Goal: Information Seeking & Learning: Check status

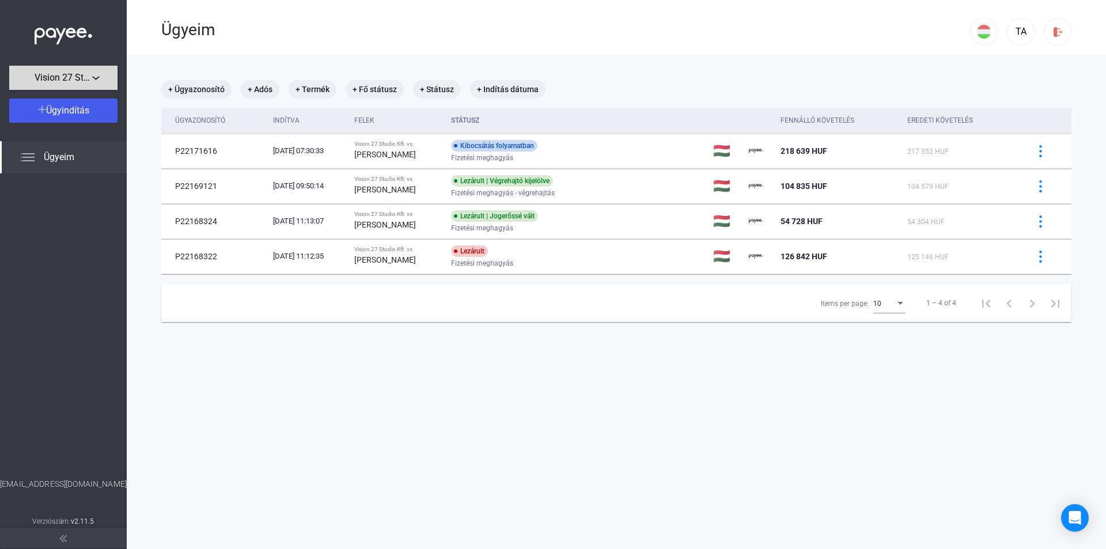
click at [68, 74] on span "Vision 27 Studio Kft." at bounding box center [64, 78] width 58 height 14
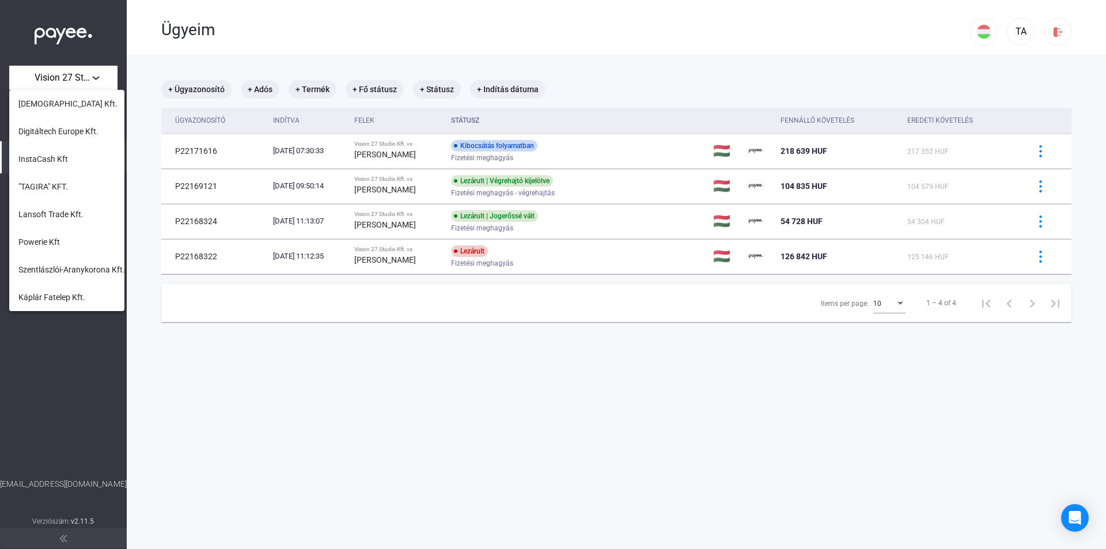
click at [26, 130] on span "Digitáltech Europe Kft." at bounding box center [58, 131] width 80 height 14
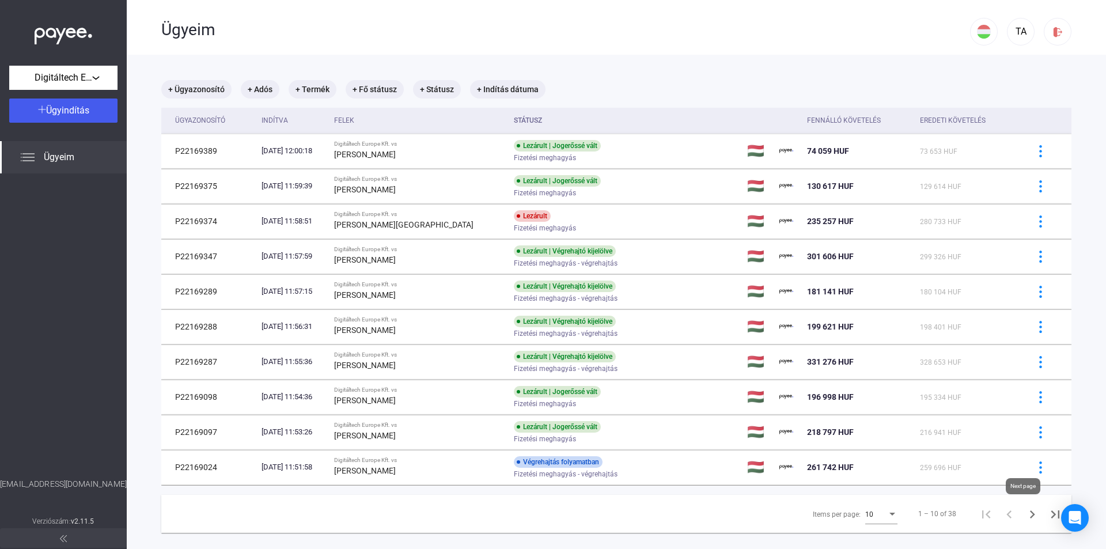
click at [1024, 515] on icon "Next page" at bounding box center [1032, 514] width 16 height 16
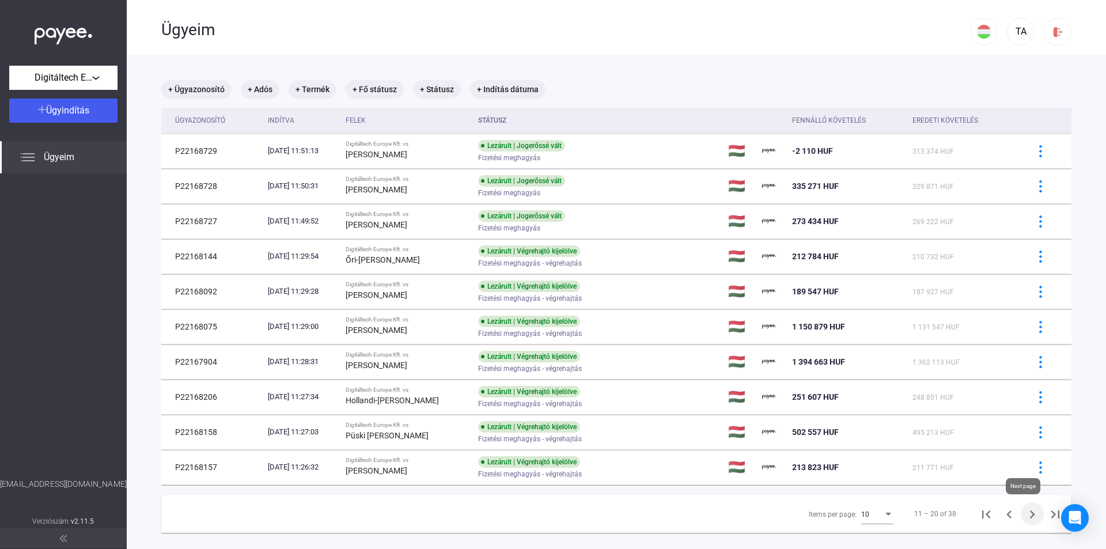
click at [1024, 516] on icon "Next page" at bounding box center [1032, 514] width 16 height 16
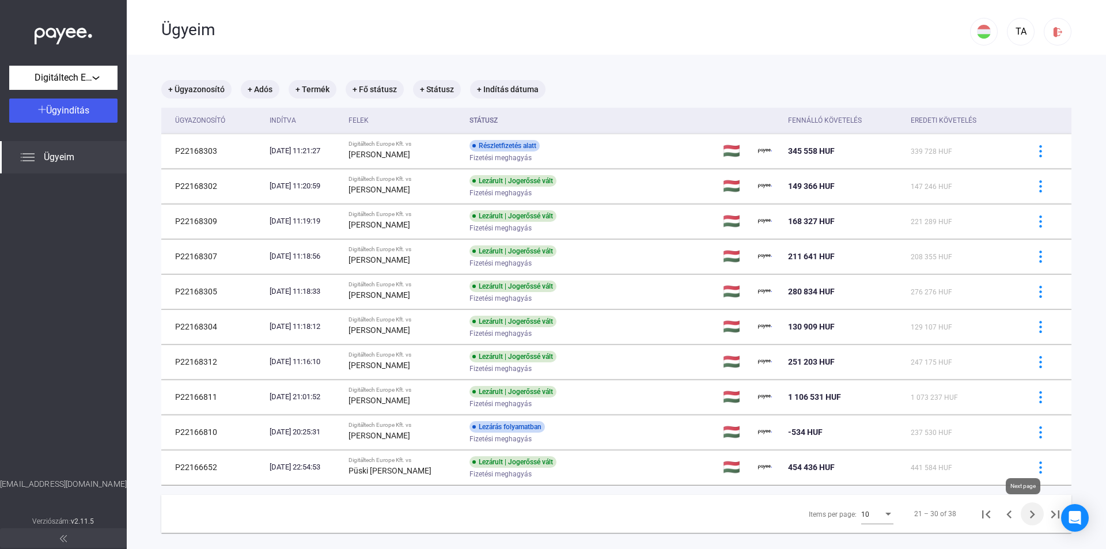
click at [1024, 516] on icon "Next page" at bounding box center [1032, 514] width 16 height 16
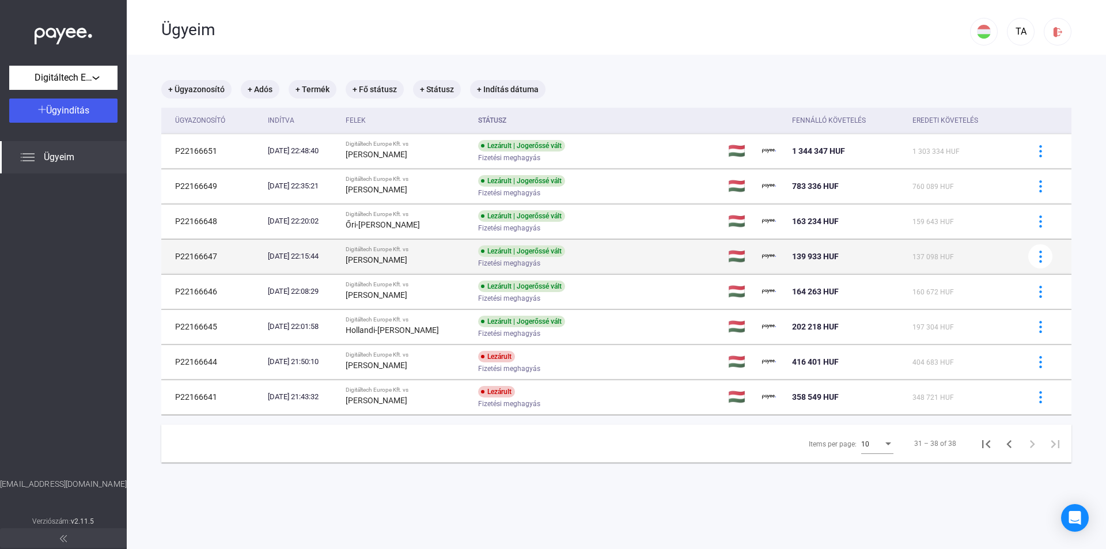
click at [634, 252] on div "Lezárult | Jogerőssé vált Fizetési meghagyás" at bounding box center [570, 256] width 184 height 22
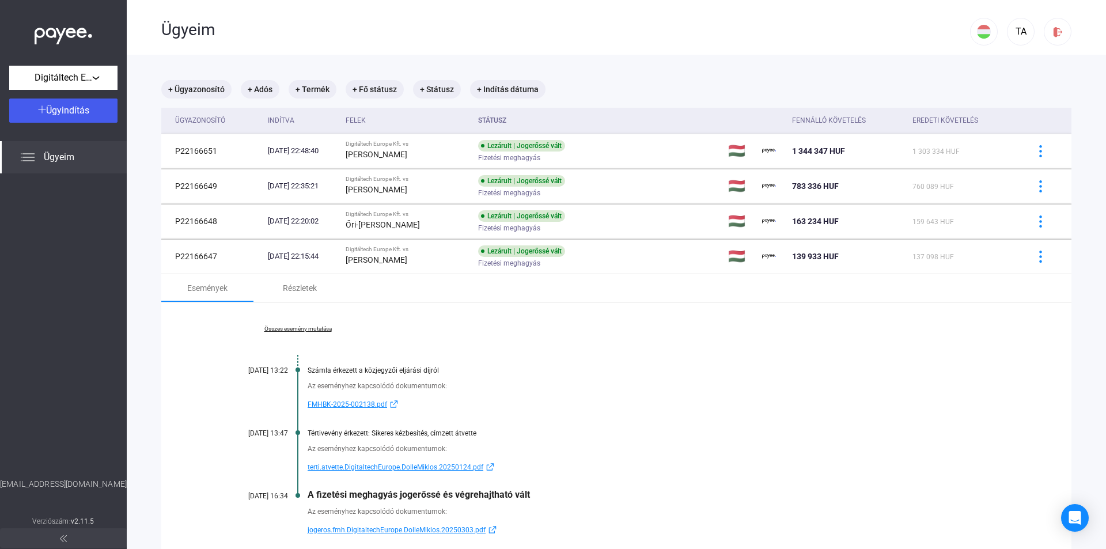
scroll to position [234, 0]
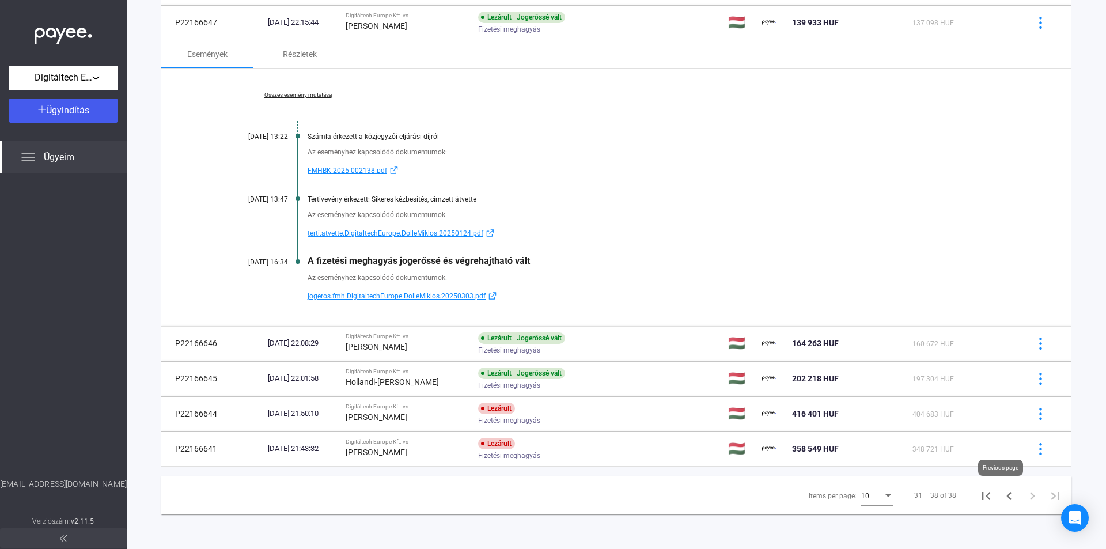
click at [978, 497] on icon "First page" at bounding box center [986, 496] width 16 height 16
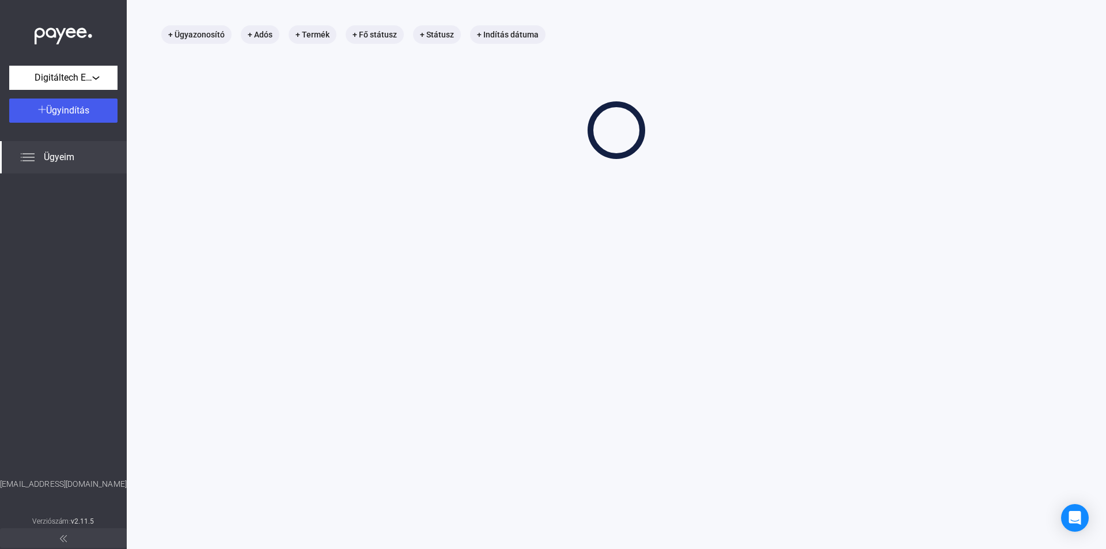
scroll to position [55, 0]
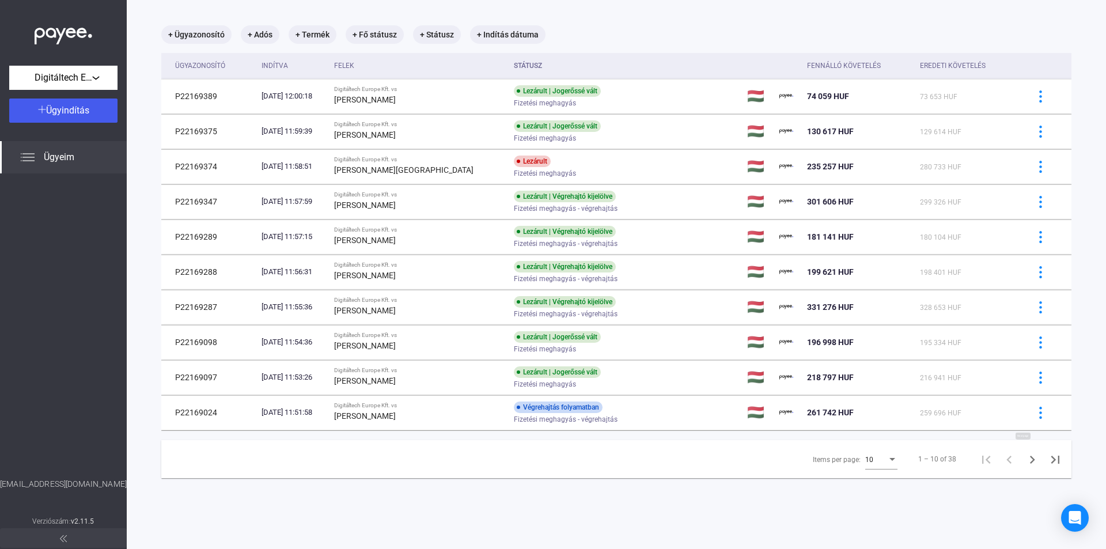
click at [1025, 456] on icon "Next page" at bounding box center [1032, 460] width 16 height 16
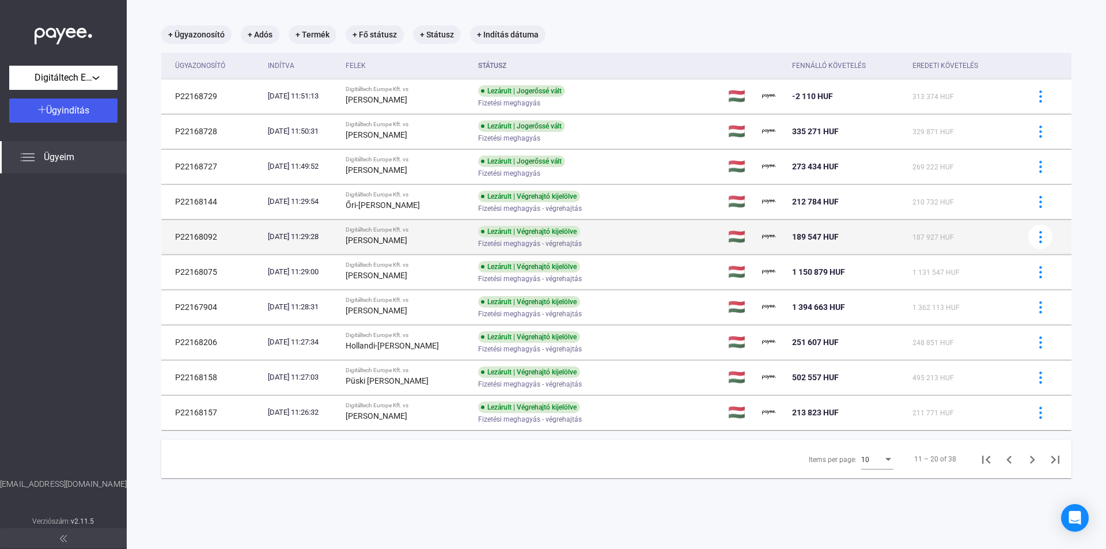
click at [544, 240] on span "Fizetési meghagyás - végrehajtás" at bounding box center [530, 244] width 104 height 14
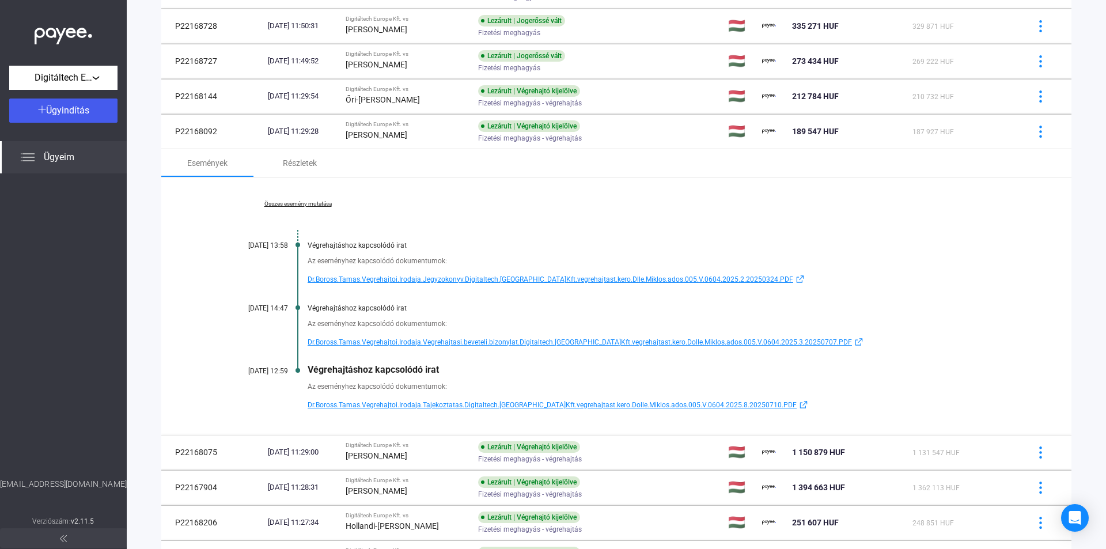
scroll to position [170, 0]
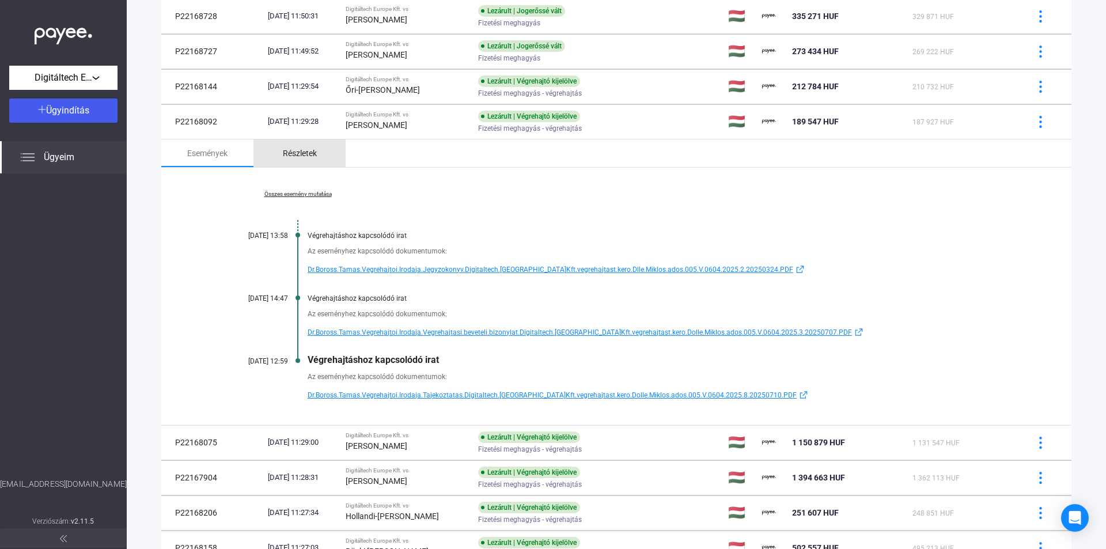
click at [302, 157] on div "Részletek" at bounding box center [300, 153] width 34 height 14
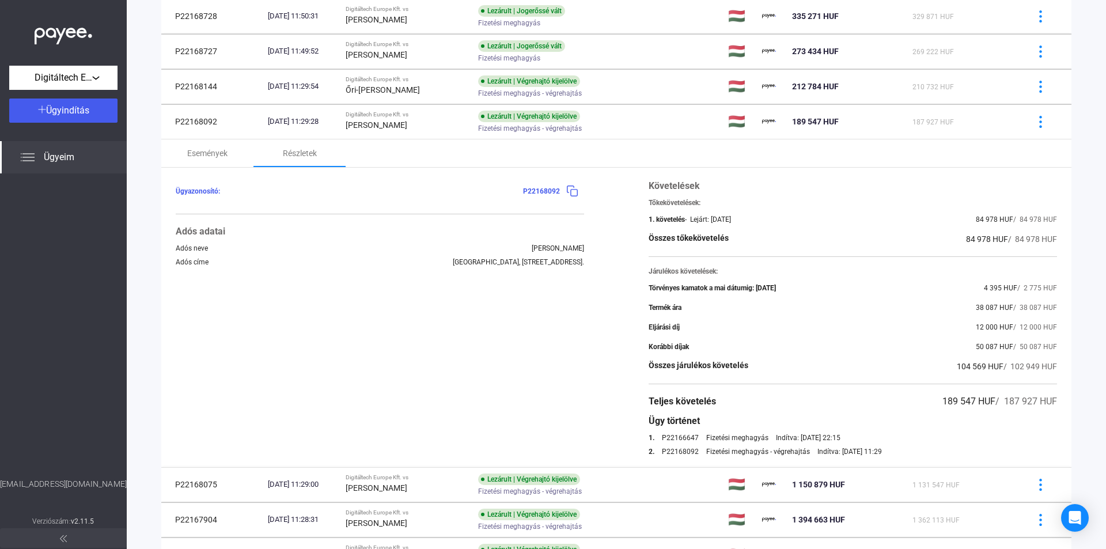
click at [966, 241] on span "84 978 HUF" at bounding box center [987, 238] width 42 height 9
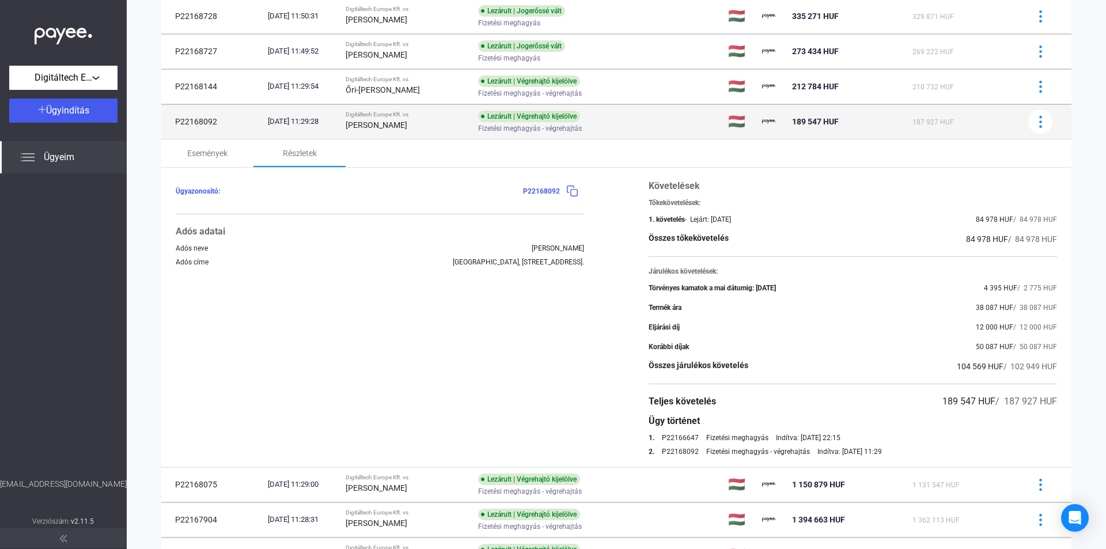
click at [517, 112] on div "Lezárult | Végrehajtó kijelölve" at bounding box center [529, 117] width 102 height 12
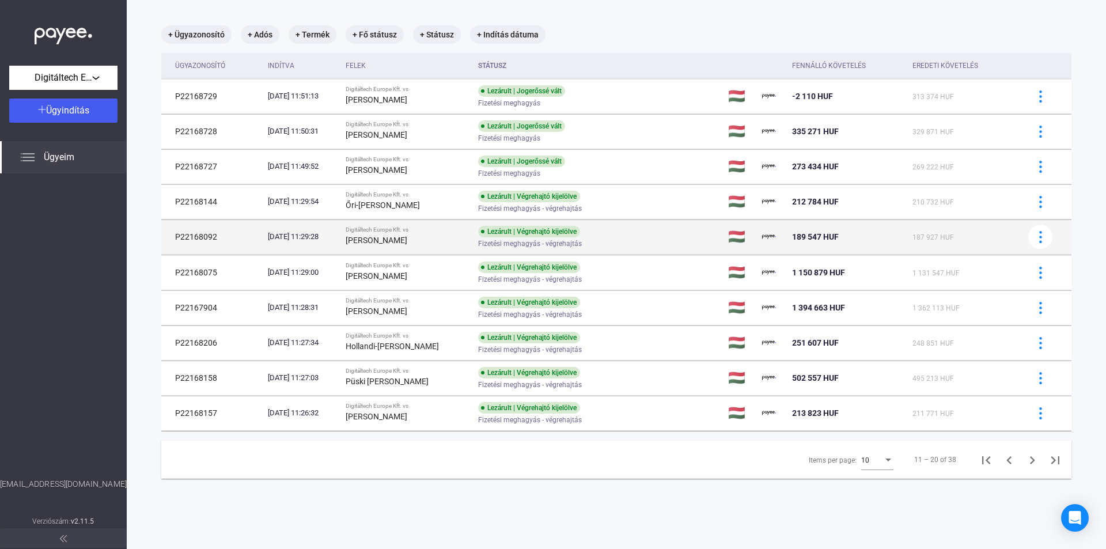
scroll to position [55, 0]
click at [532, 231] on div "Lezárult | Végrehajtó kijelölve" at bounding box center [529, 232] width 102 height 12
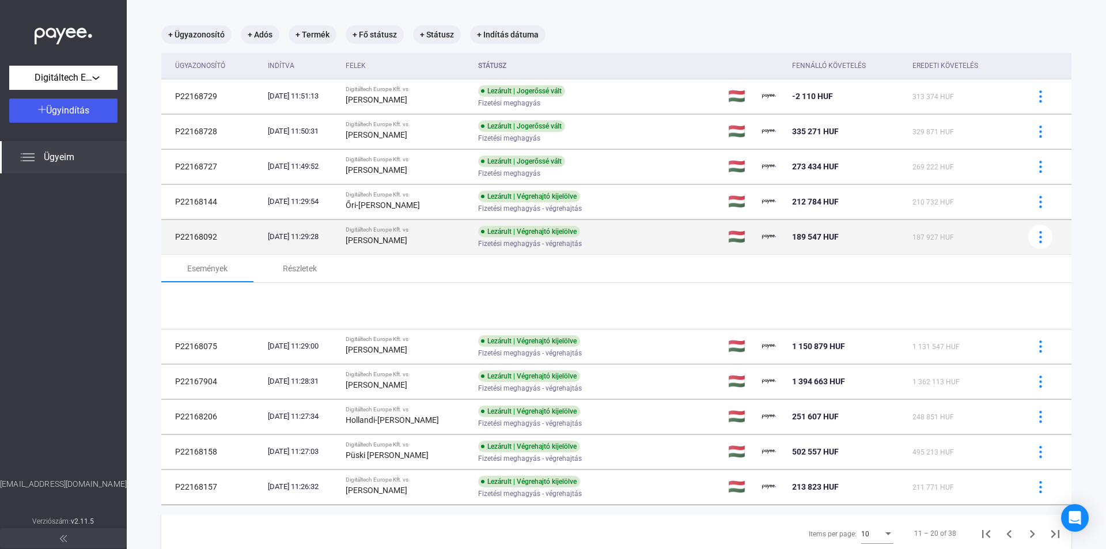
scroll to position [150, 0]
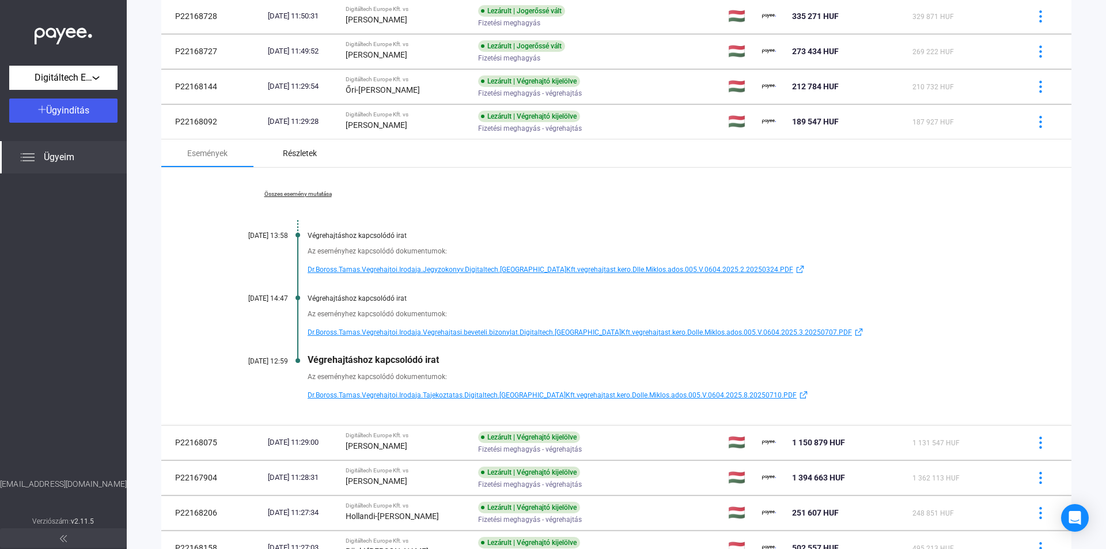
click at [303, 152] on div "Részletek" at bounding box center [300, 153] width 34 height 14
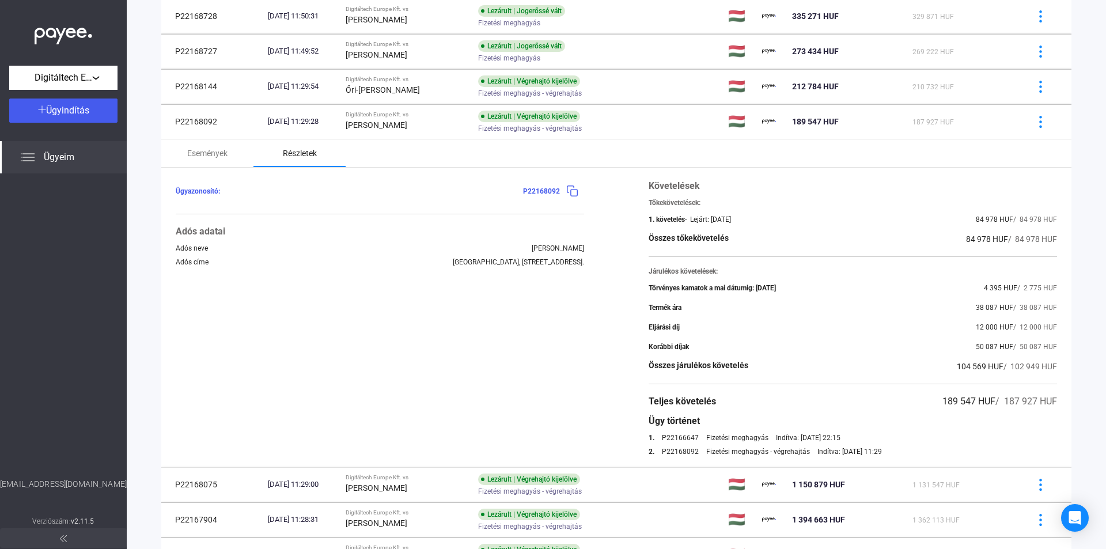
scroll to position [346, 0]
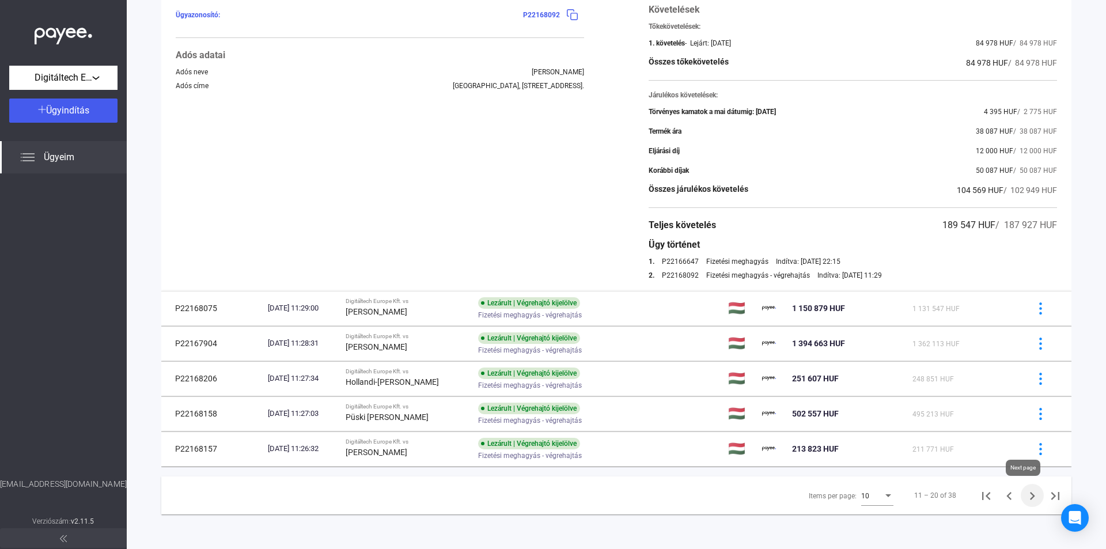
click at [1024, 494] on icon "Next page" at bounding box center [1032, 496] width 16 height 16
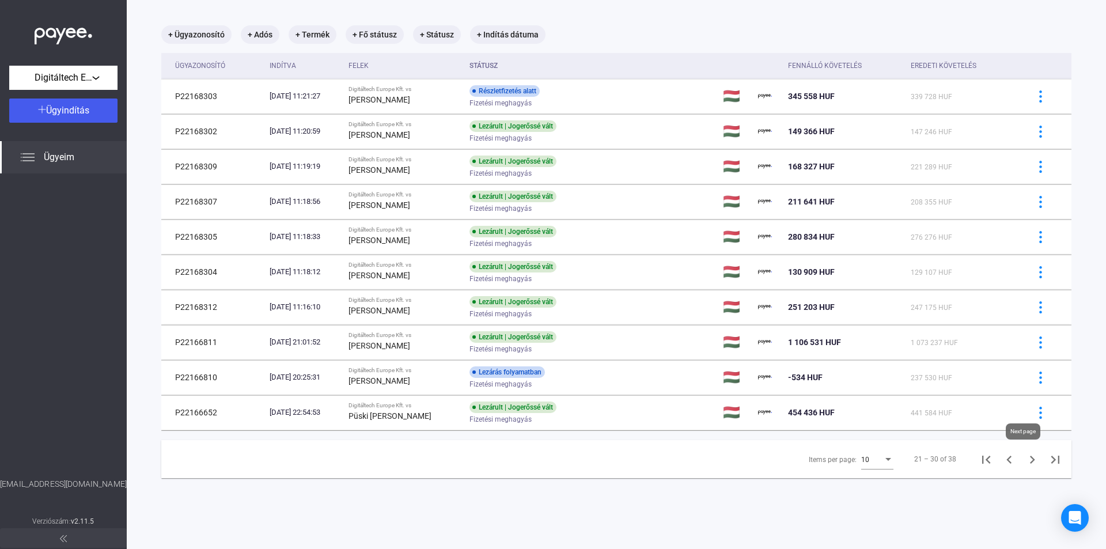
click at [1027, 463] on icon "Next page" at bounding box center [1032, 460] width 16 height 16
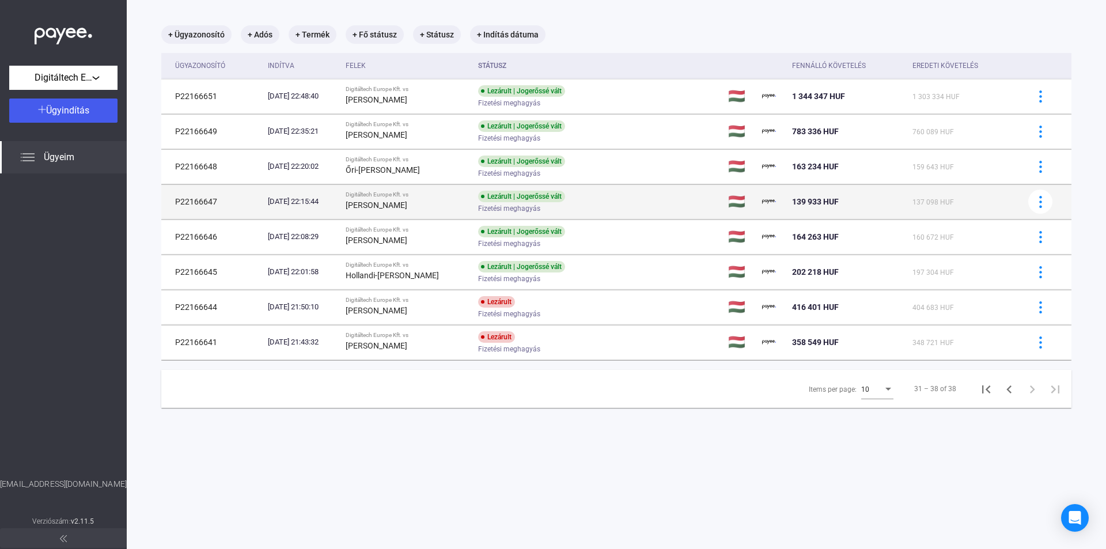
click at [686, 195] on td "Lezárult | Jogerőssé vált Fizetési meghagyás" at bounding box center [598, 201] width 249 height 35
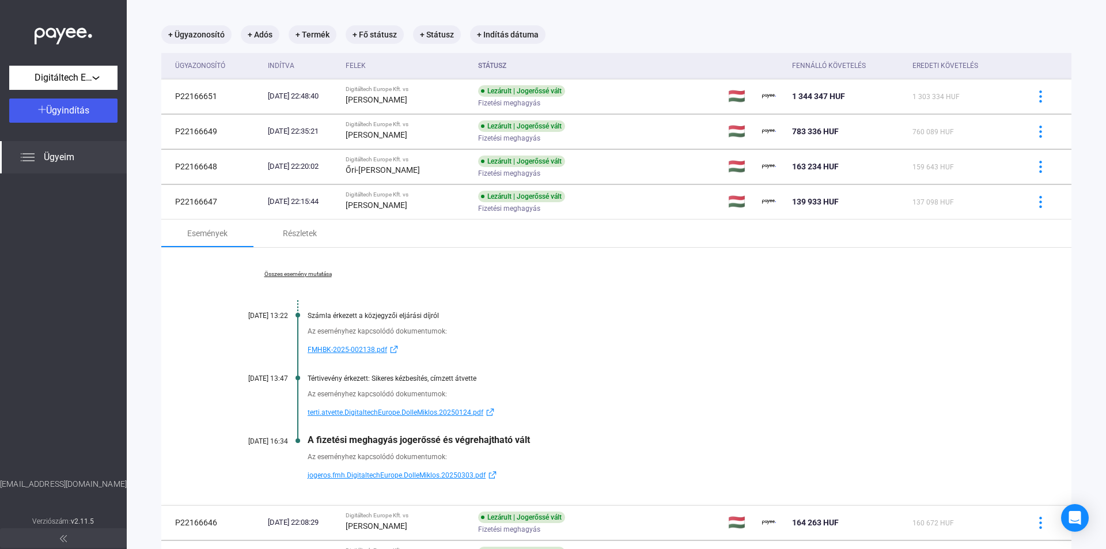
click at [304, 274] on link "Összes esemény mutatása" at bounding box center [298, 274] width 158 height 7
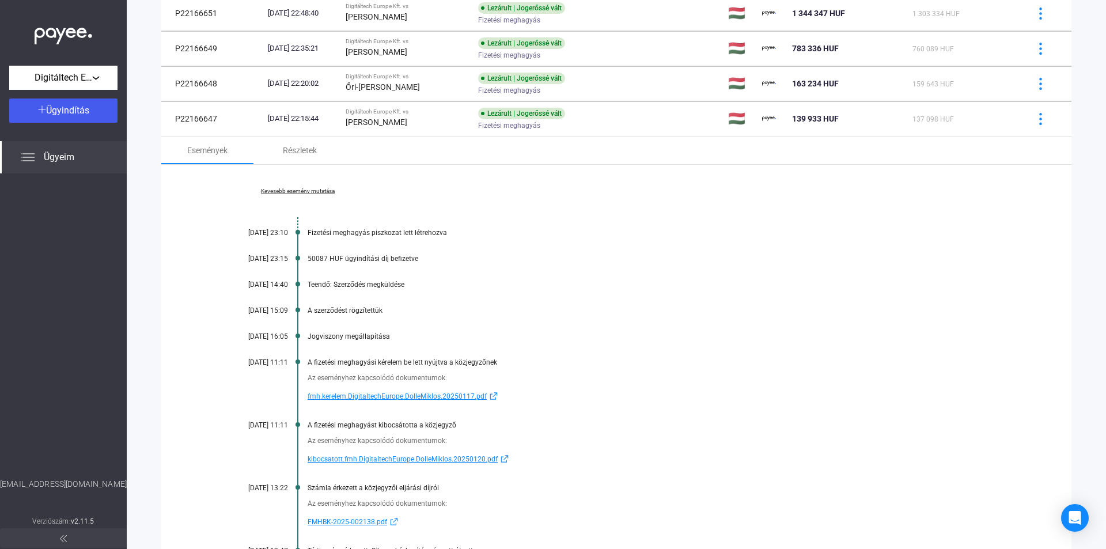
scroll to position [285, 0]
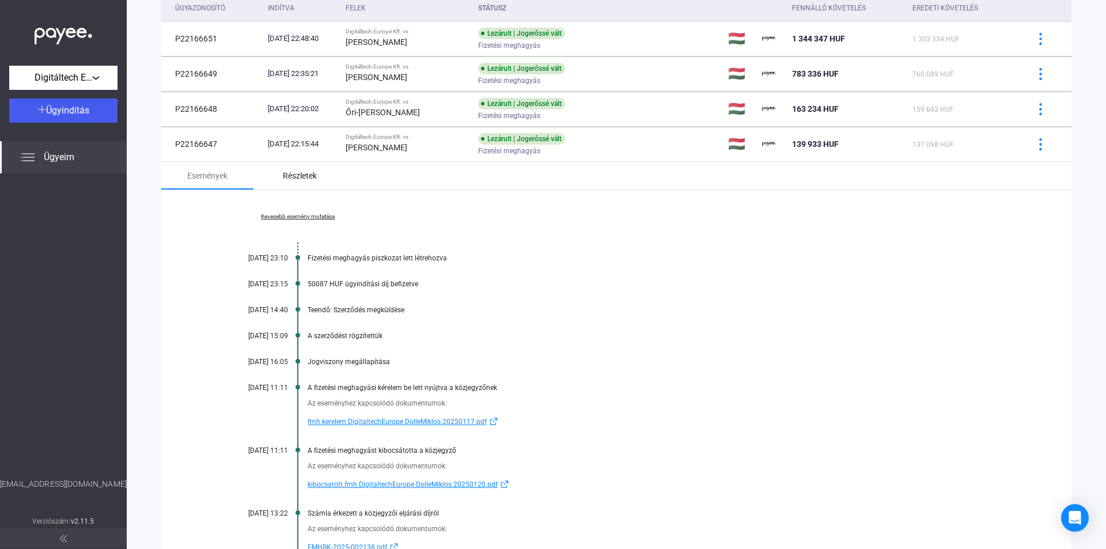
click at [289, 179] on div "Részletek" at bounding box center [300, 176] width 34 height 14
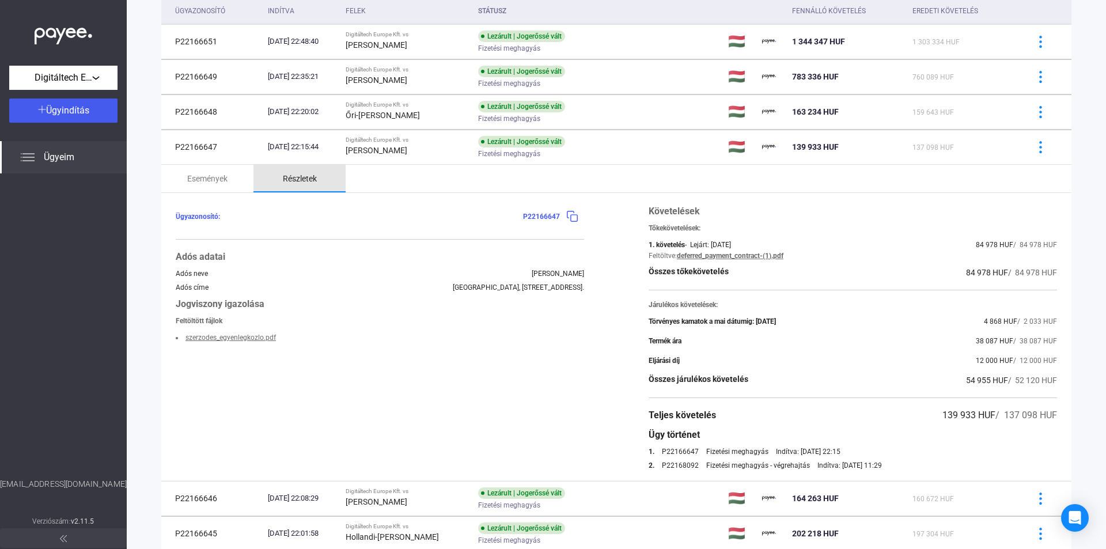
scroll to position [112, 0]
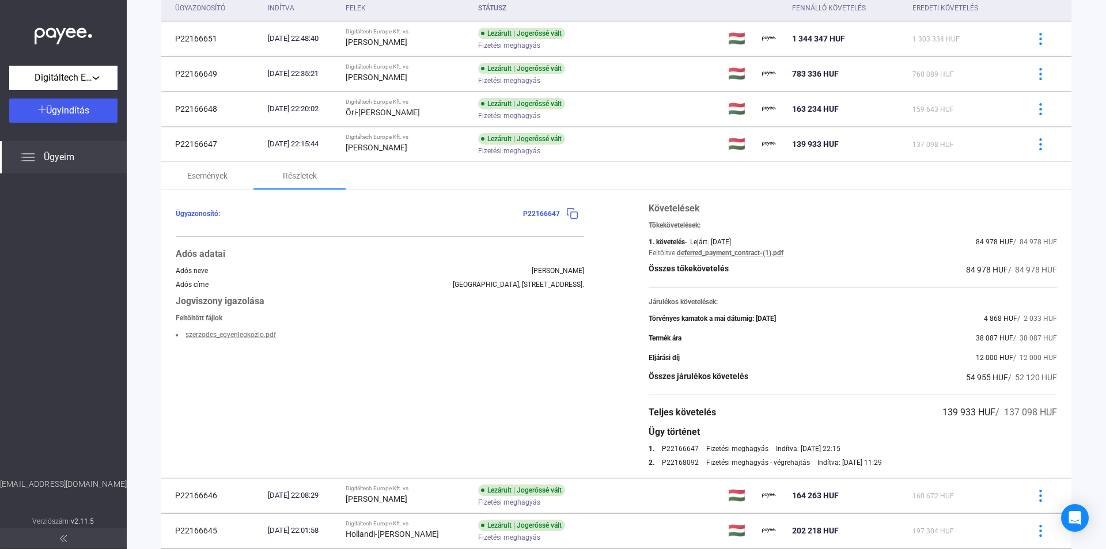
click at [761, 251] on link "deferred_payment_contract-(1).pdf" at bounding box center [730, 253] width 107 height 8
click at [233, 332] on link "szerzodes_egyenlegkozlo.pdf" at bounding box center [231, 335] width 90 height 8
click at [207, 181] on div "Események" at bounding box center [207, 176] width 40 height 14
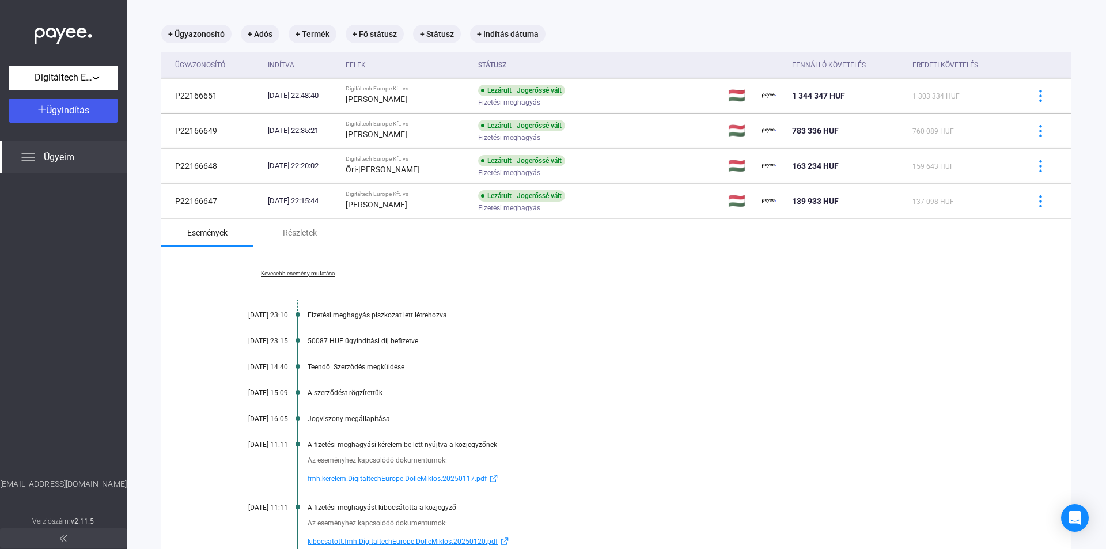
scroll to position [55, 0]
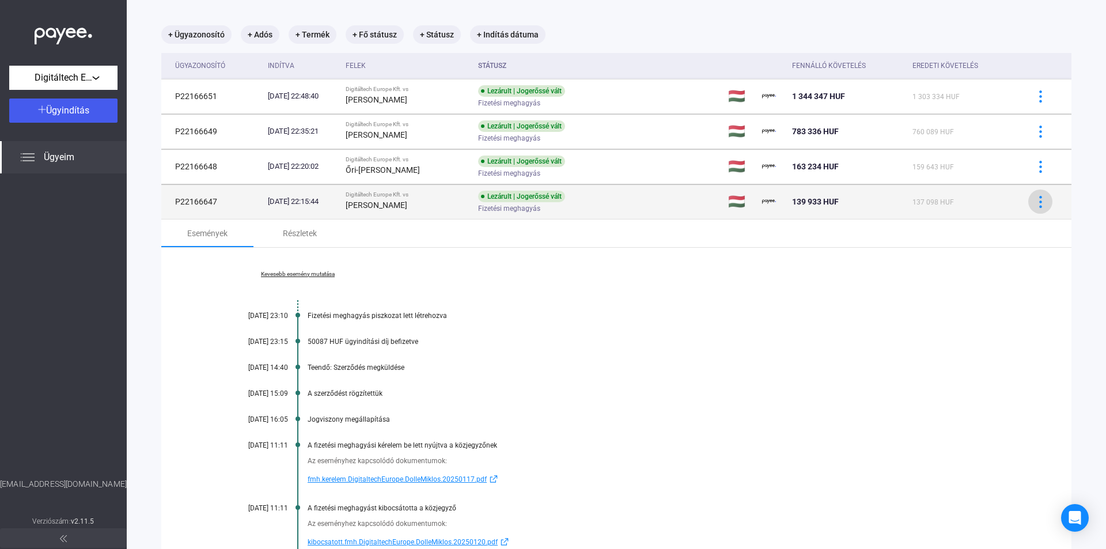
click at [1035, 202] on img at bounding box center [1041, 202] width 12 height 12
click at [1027, 202] on div at bounding box center [553, 274] width 1106 height 549
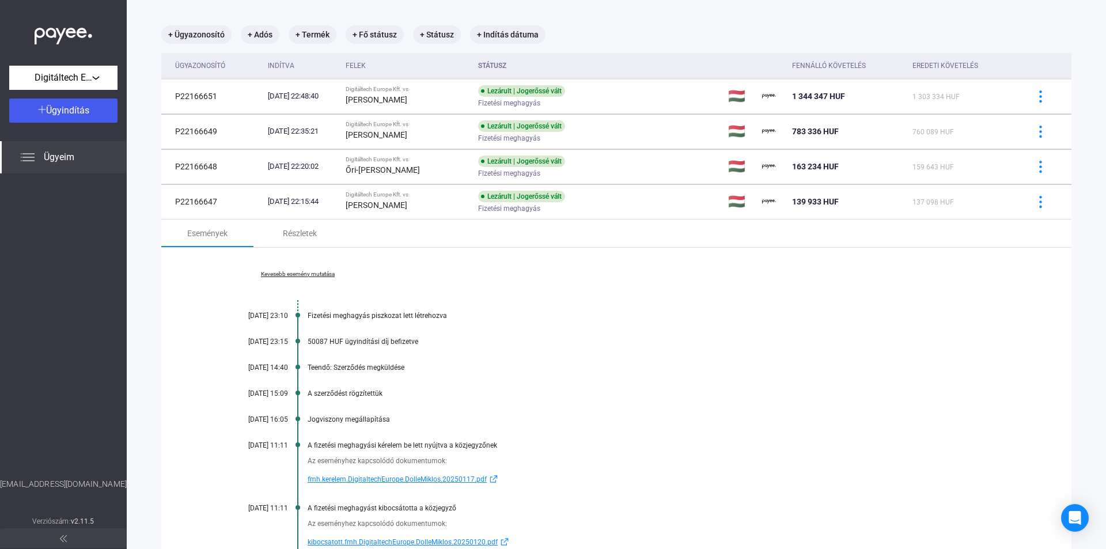
drag, startPoint x: 229, startPoint y: 317, endPoint x: 270, endPoint y: 318, distance: 40.9
click at [270, 318] on div "[DATE] 23:10" at bounding box center [253, 316] width 69 height 8
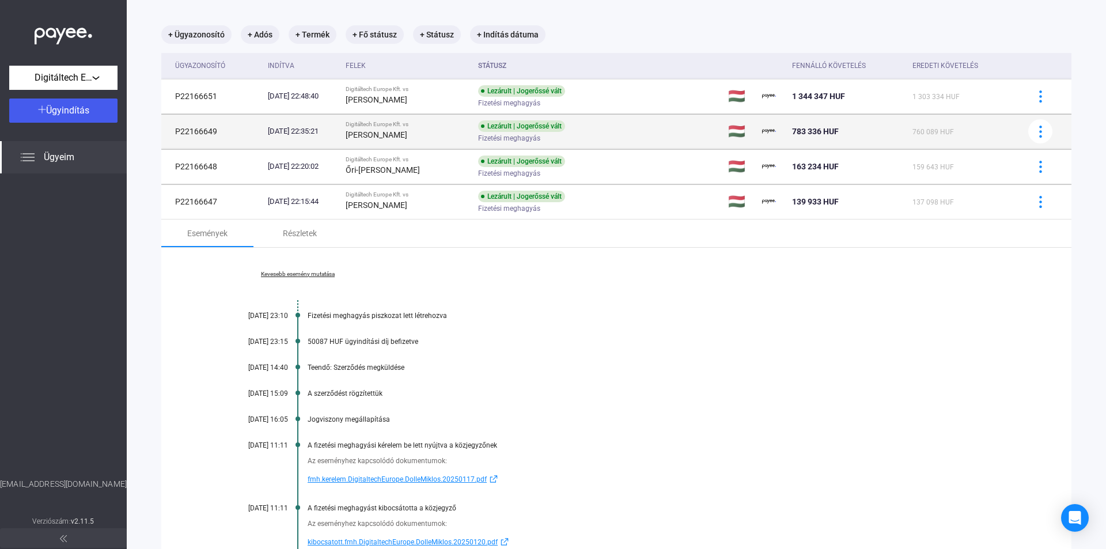
copy div "[DATE]"
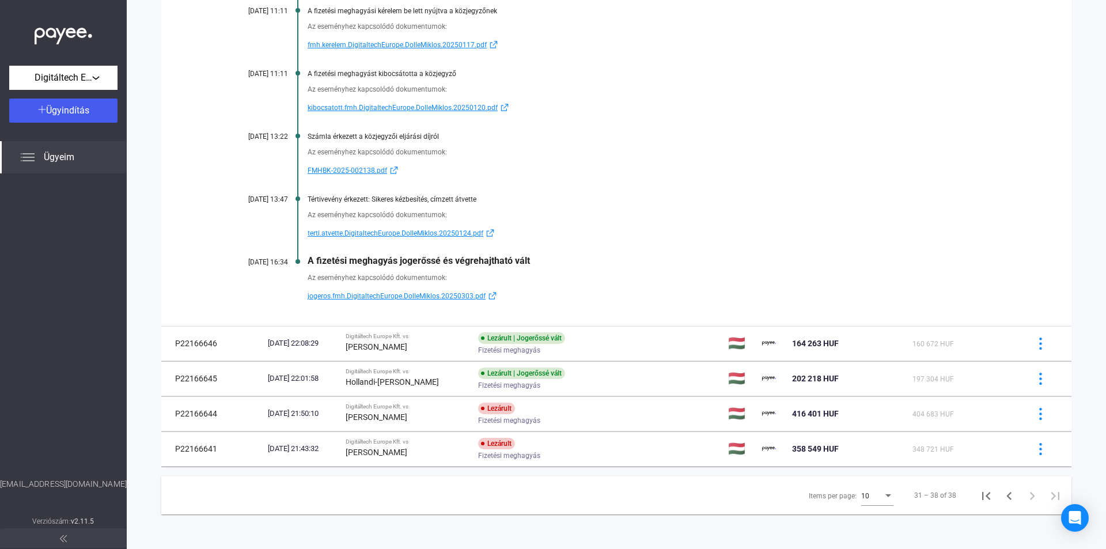
scroll to position [86, 0]
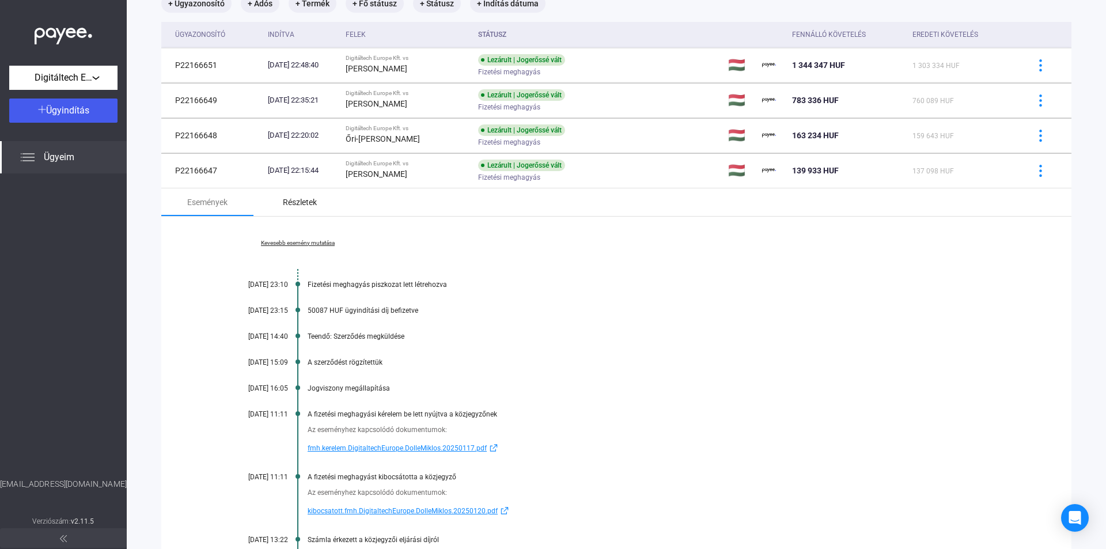
click at [311, 209] on div "Részletek" at bounding box center [299, 202] width 92 height 28
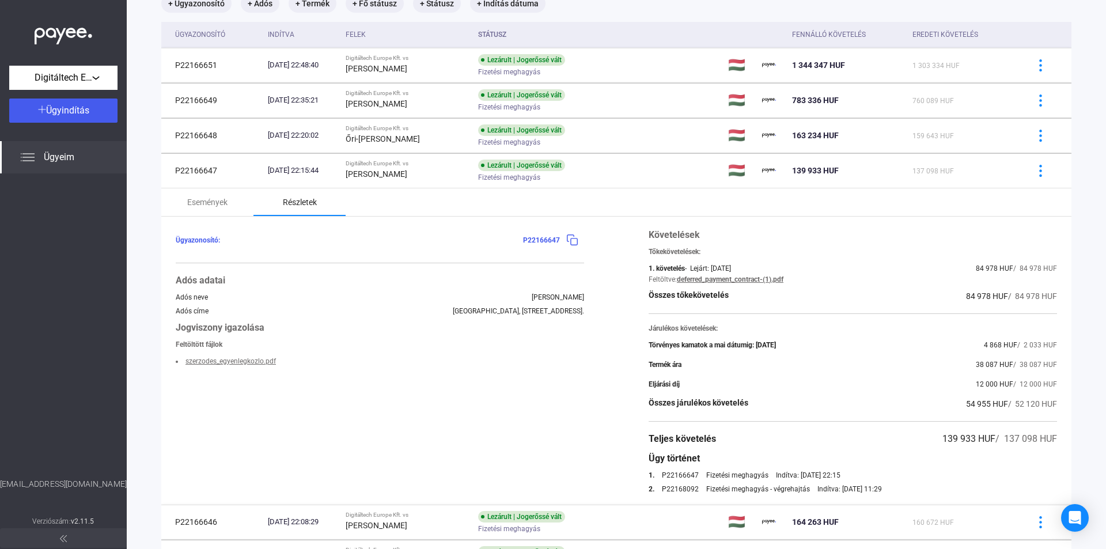
scroll to position [264, 0]
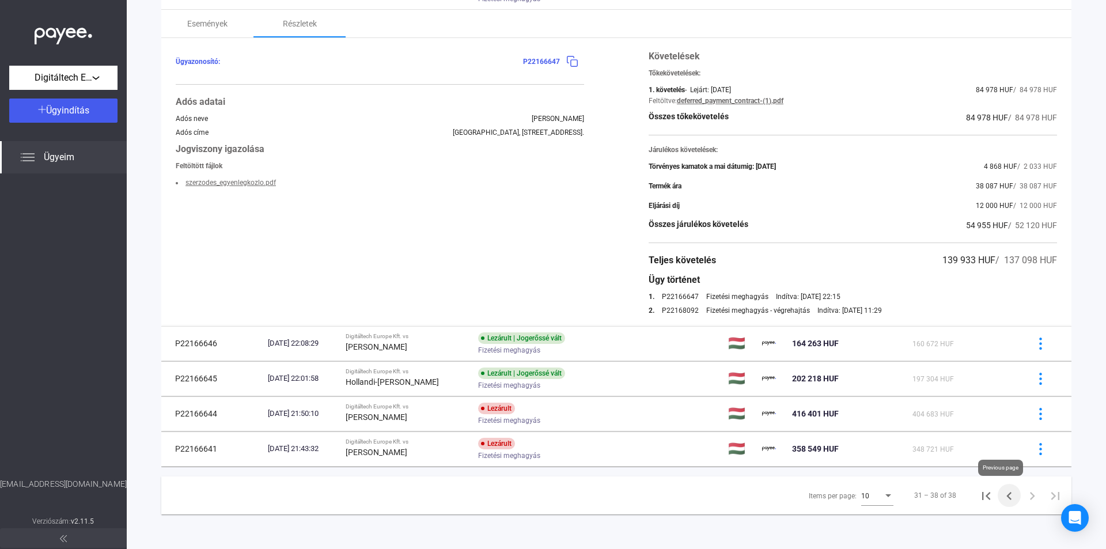
click at [1001, 497] on icon "Previous page" at bounding box center [1009, 496] width 16 height 16
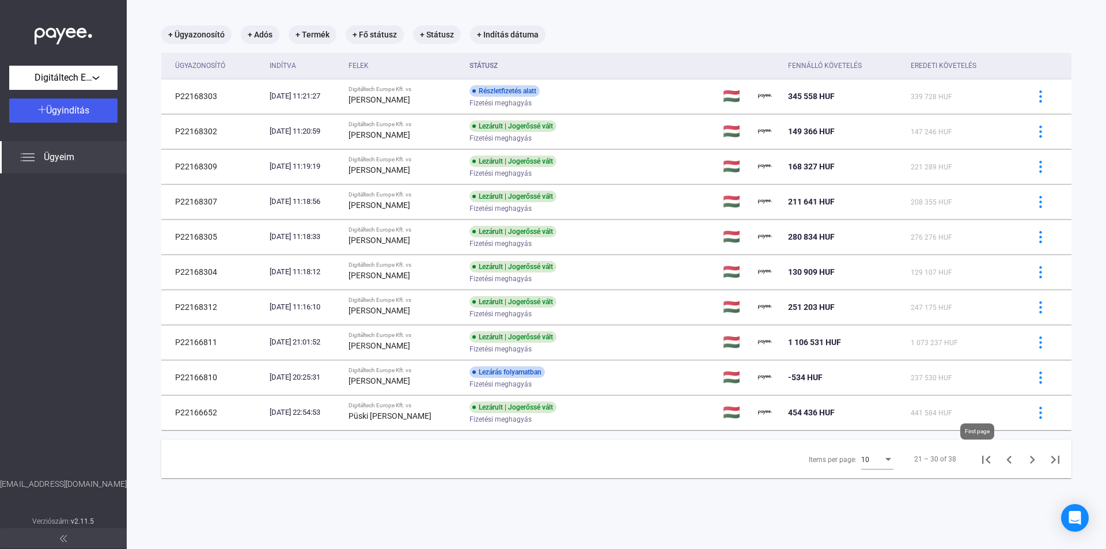
click at [979, 463] on icon "First page" at bounding box center [986, 460] width 16 height 16
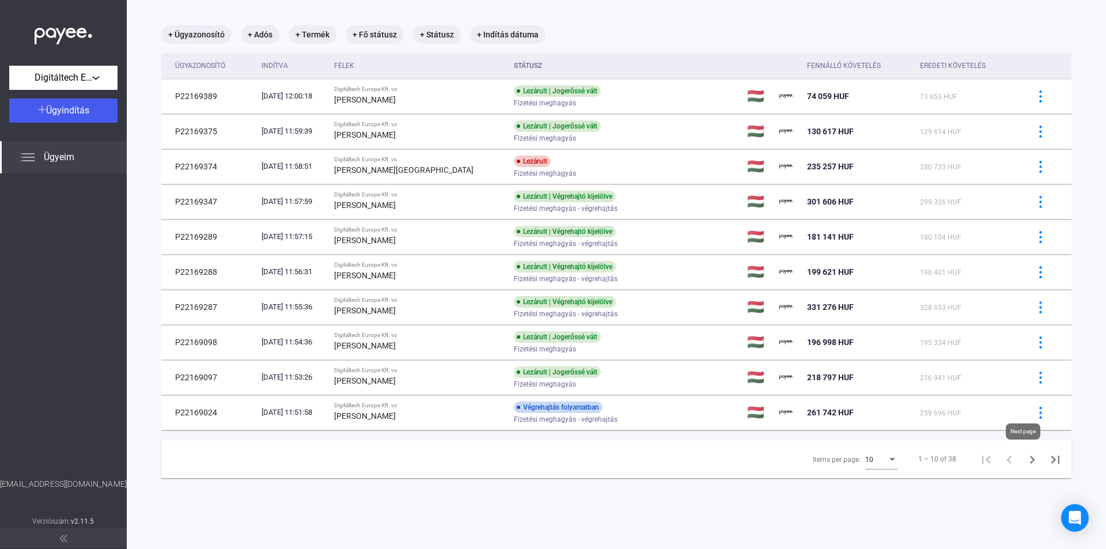
click at [1026, 458] on icon "Next page" at bounding box center [1032, 460] width 16 height 16
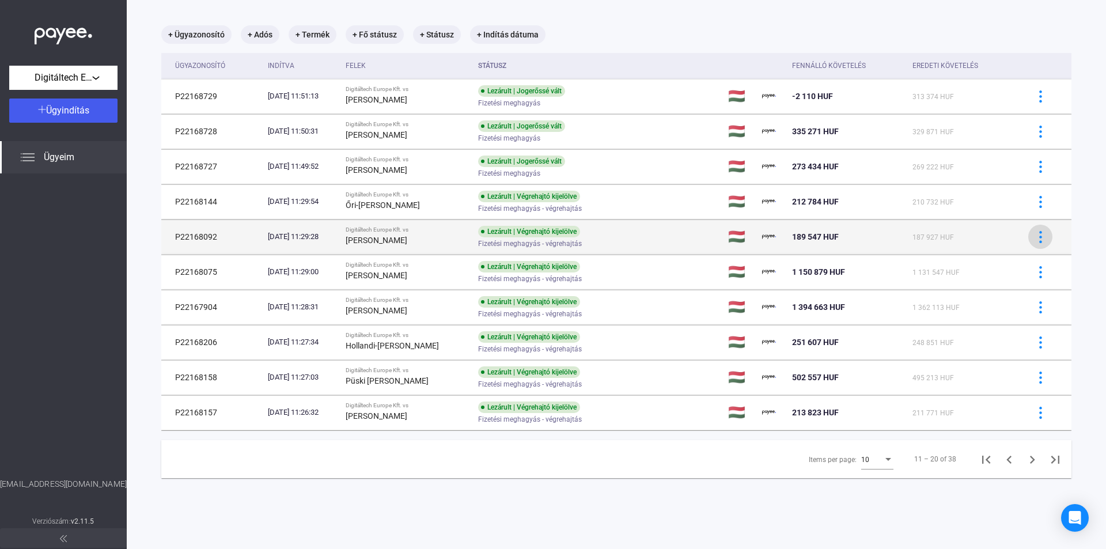
click at [1035, 236] on img at bounding box center [1041, 237] width 12 height 12
click at [1032, 236] on div at bounding box center [553, 274] width 1106 height 549
click at [639, 236] on div "Lezárult | Végrehajtó kijelölve Fizetési meghagyás - végrehajtás" at bounding box center [570, 237] width 184 height 22
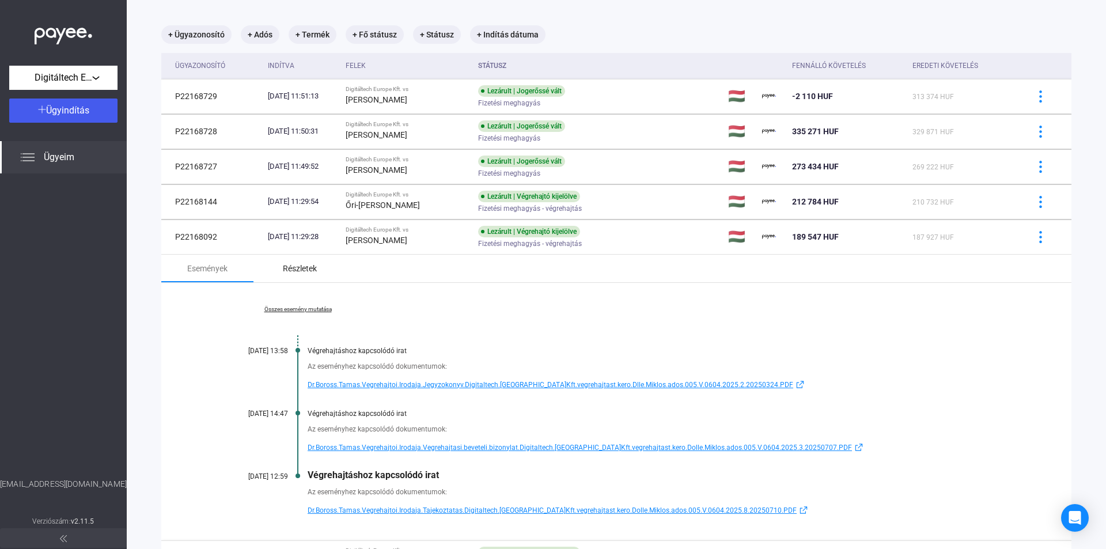
drag, startPoint x: 298, startPoint y: 268, endPoint x: 491, endPoint y: 304, distance: 196.4
click at [298, 268] on div "Részletek" at bounding box center [300, 269] width 34 height 14
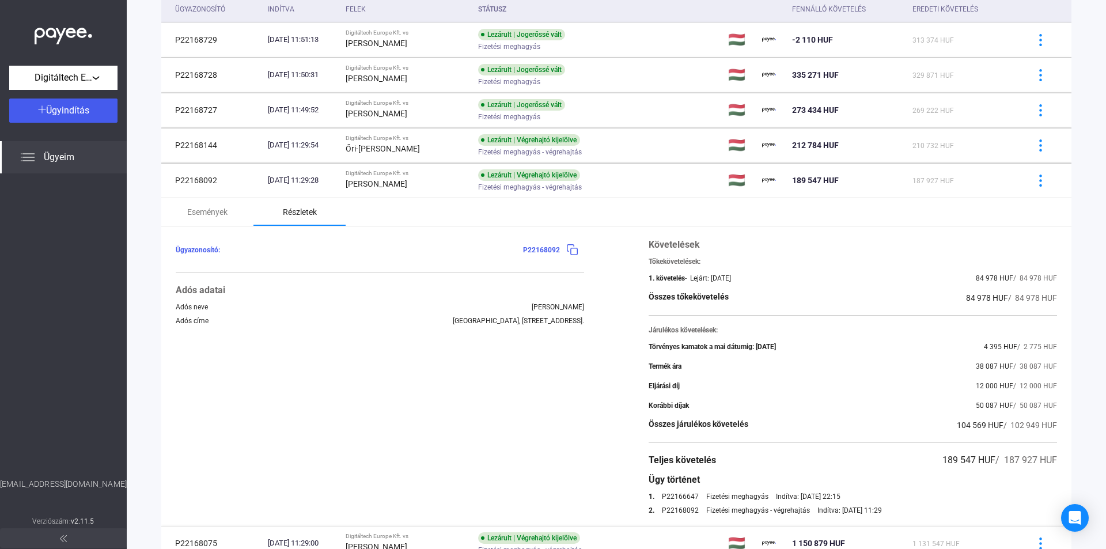
scroll to position [170, 0]
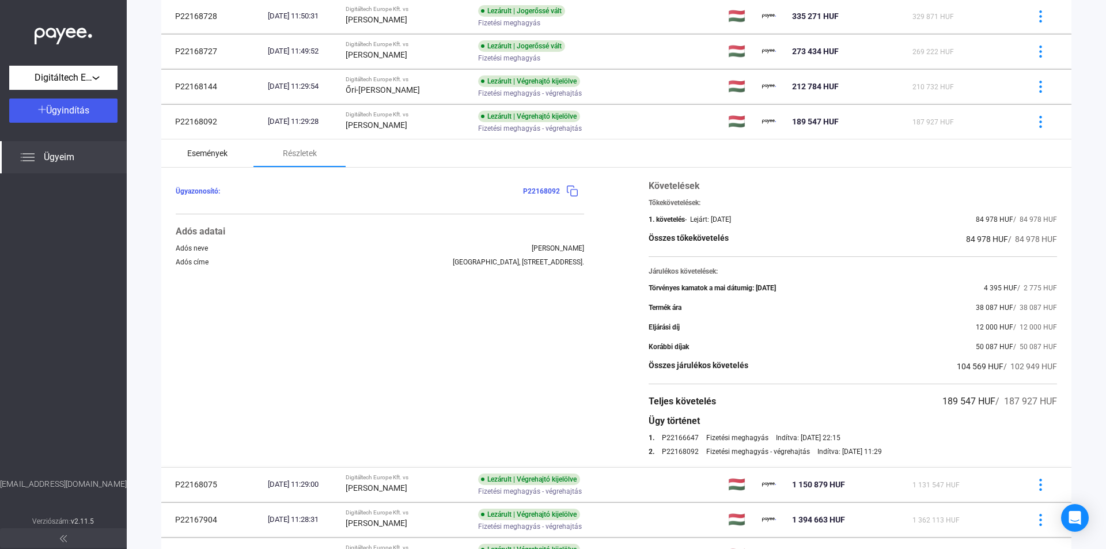
drag, startPoint x: 201, startPoint y: 157, endPoint x: 601, endPoint y: 448, distance: 494.1
click at [201, 157] on div "Események" at bounding box center [207, 153] width 40 height 14
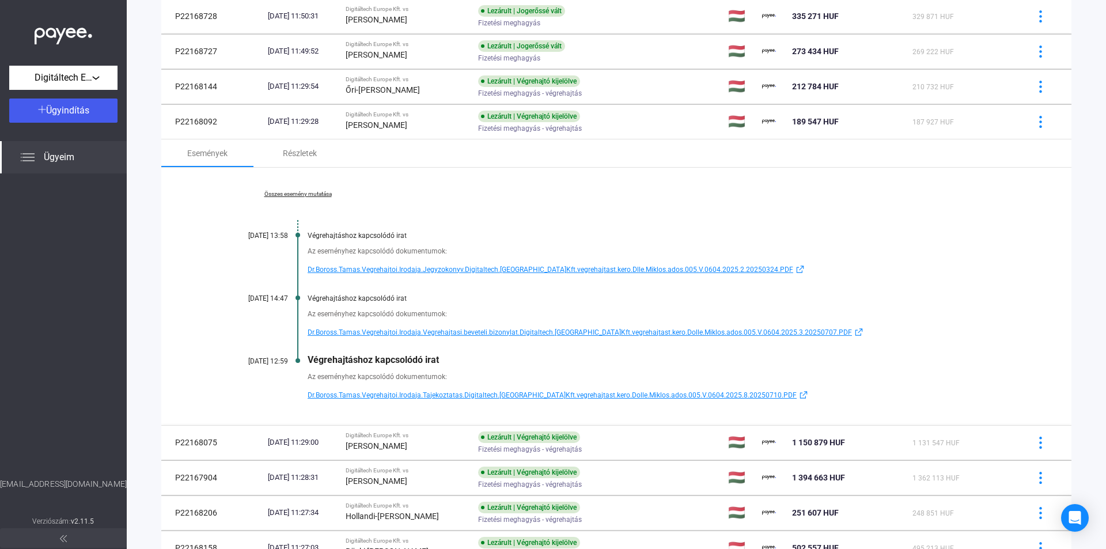
click at [506, 395] on span "Dr.Boross.Tamas.Vegrehajtoi.Irodaja.Tajekoztatas.Digitaltech.[GEOGRAPHIC_DATA]K…" at bounding box center [552, 395] width 489 height 14
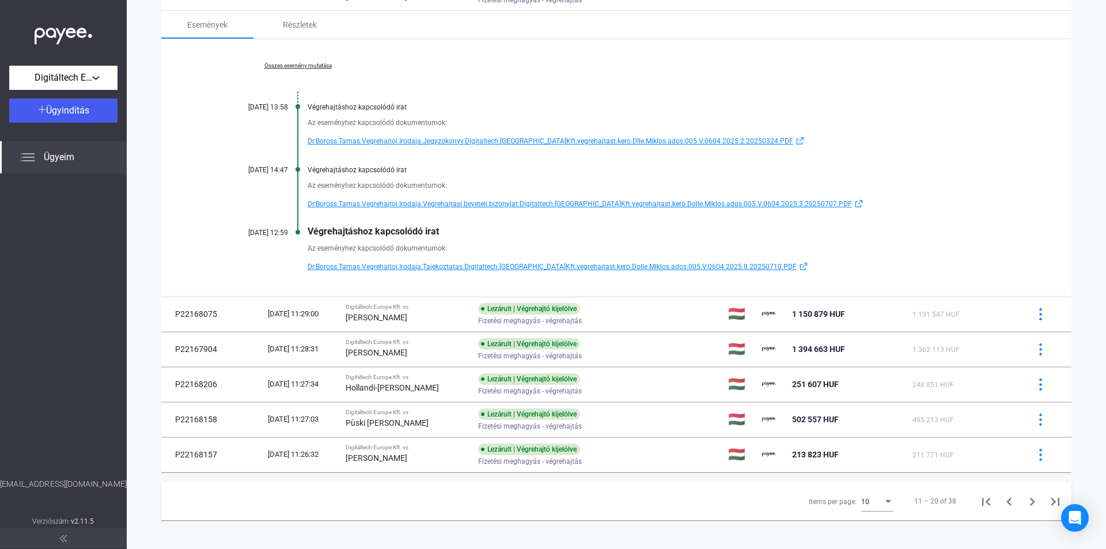
scroll to position [304, 0]
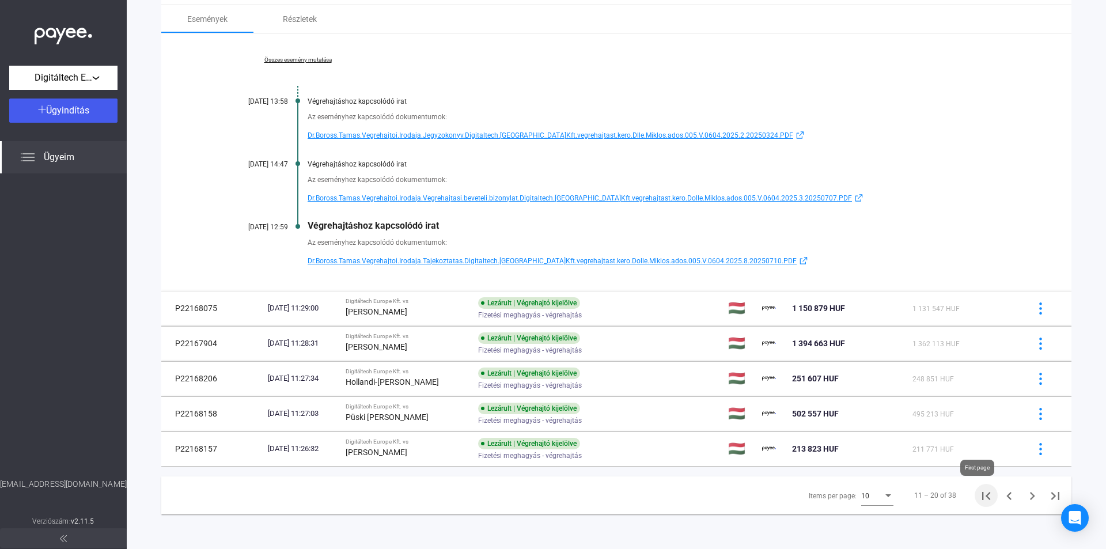
click at [982, 495] on icon "First page" at bounding box center [986, 496] width 16 height 16
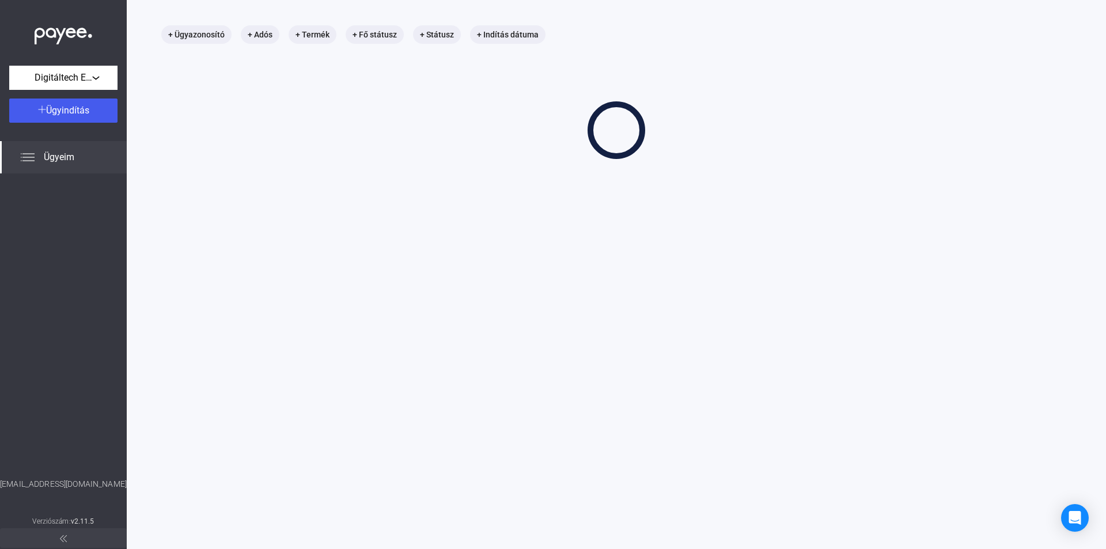
scroll to position [55, 0]
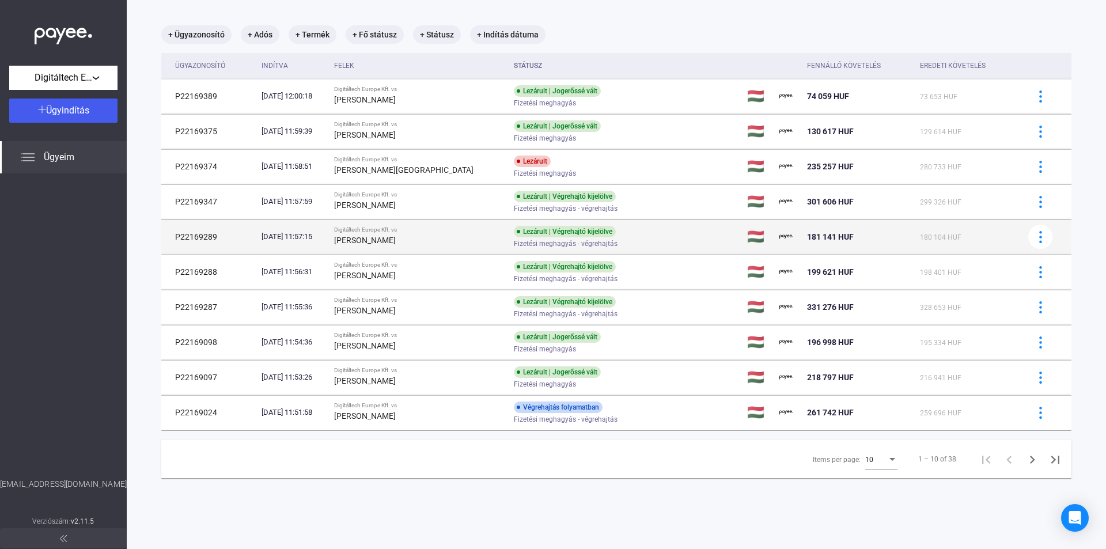
click at [531, 240] on span "Fizetési meghagyás - végrehajtás" at bounding box center [566, 244] width 104 height 14
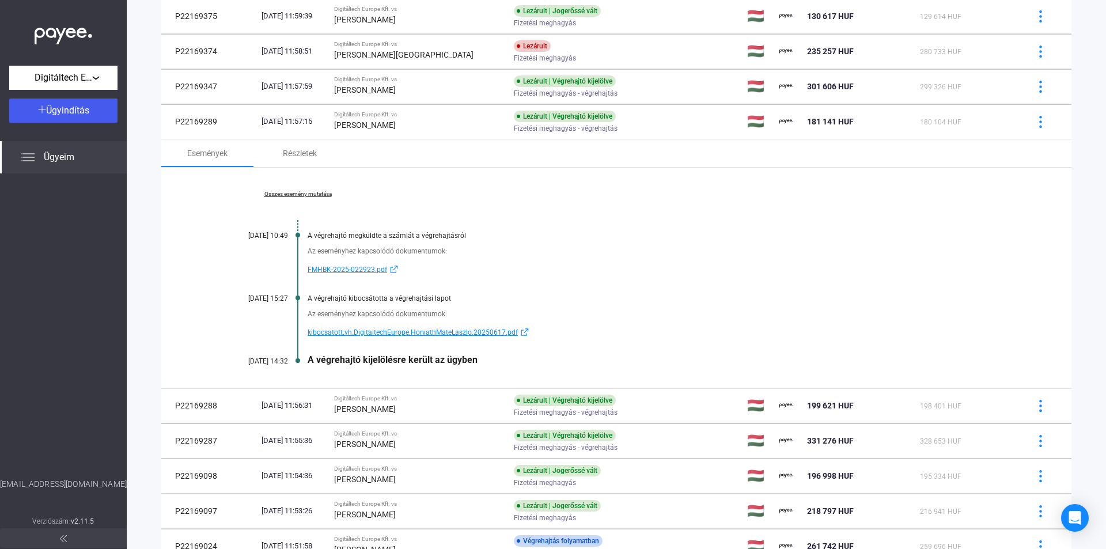
scroll to position [267, 0]
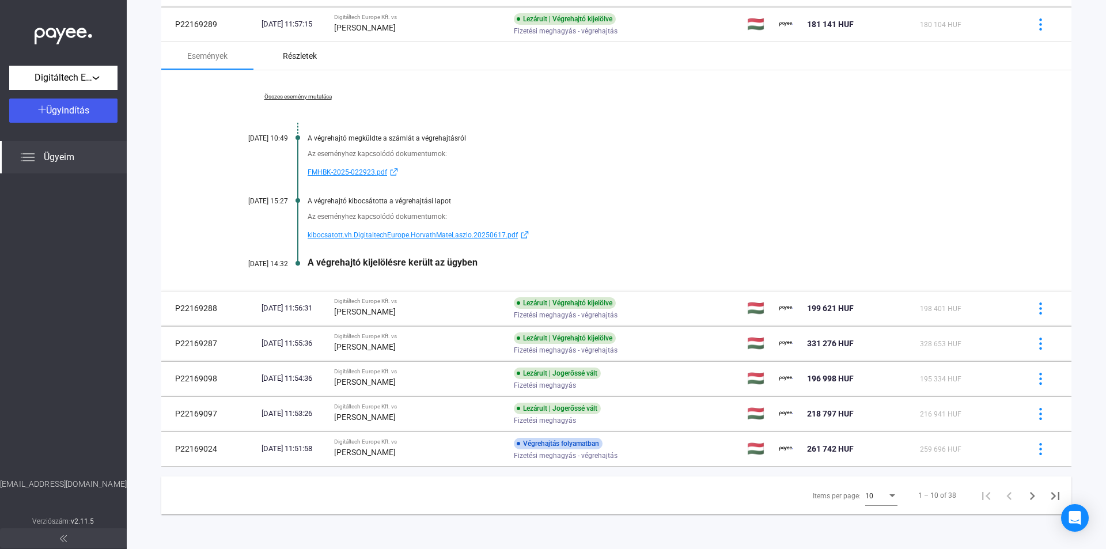
click at [301, 59] on div "Részletek" at bounding box center [300, 56] width 34 height 14
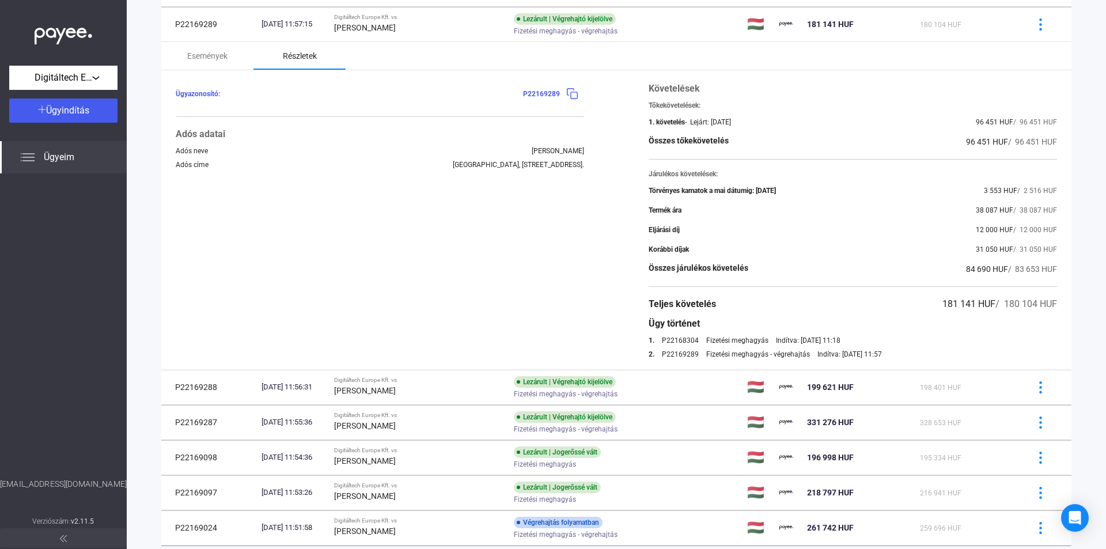
scroll to position [0, 0]
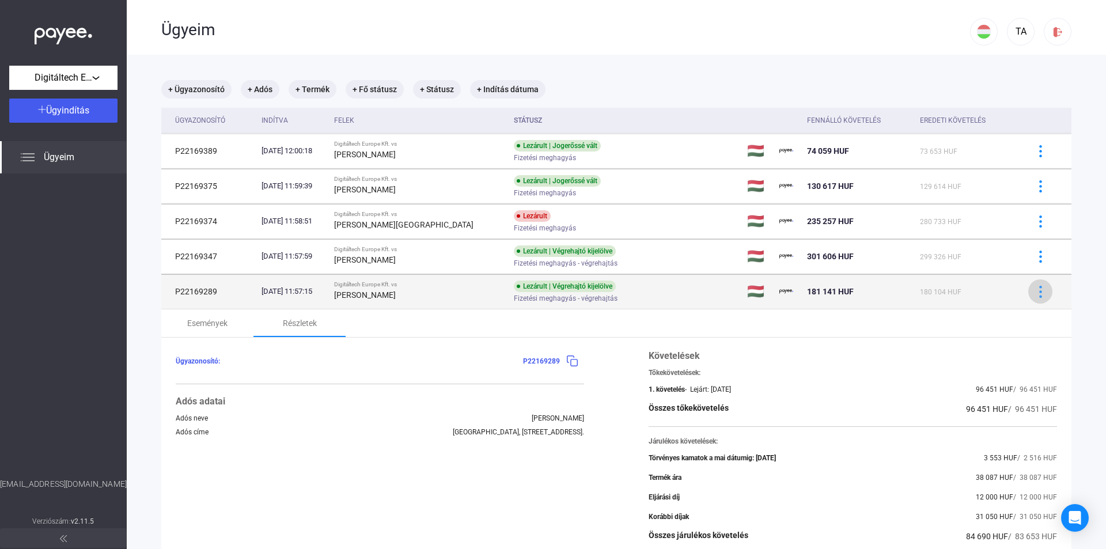
click at [1035, 290] on img at bounding box center [1041, 292] width 12 height 12
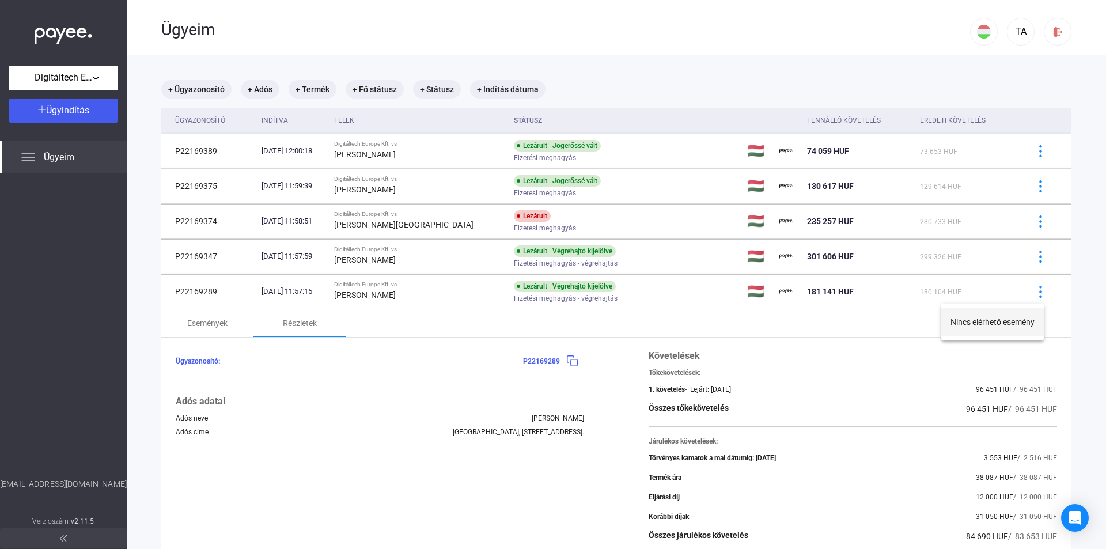
click at [1013, 319] on button "Nincs elérhető esemény" at bounding box center [992, 322] width 103 height 28
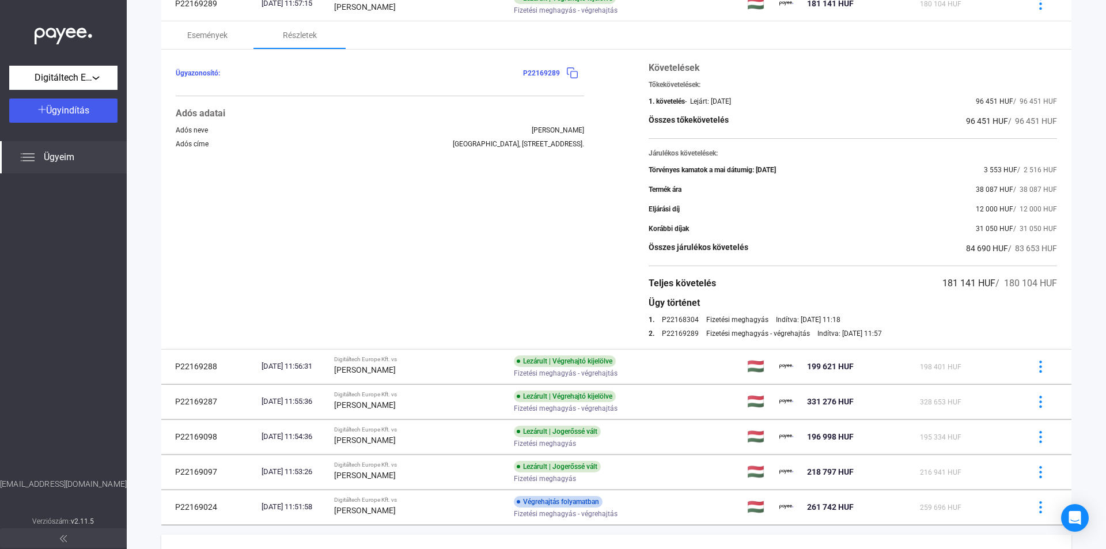
drag, startPoint x: 926, startPoint y: 285, endPoint x: 982, endPoint y: 283, distance: 55.9
click at [982, 283] on div "Teljes követelés 181 141 HUF / 180 104 HUF" at bounding box center [853, 284] width 408 height 14
copy span "181 141 HUF"
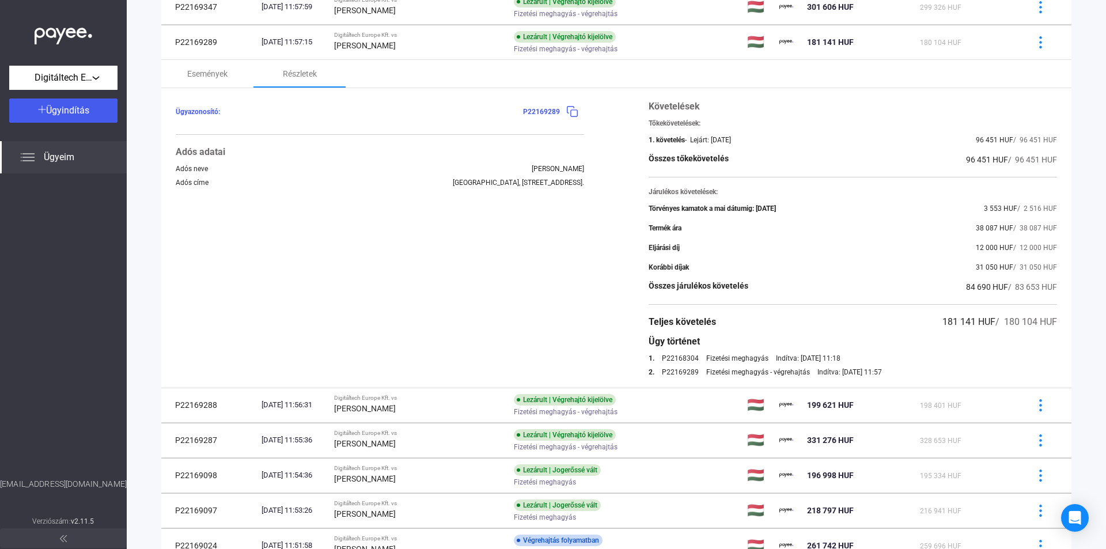
scroll to position [230, 0]
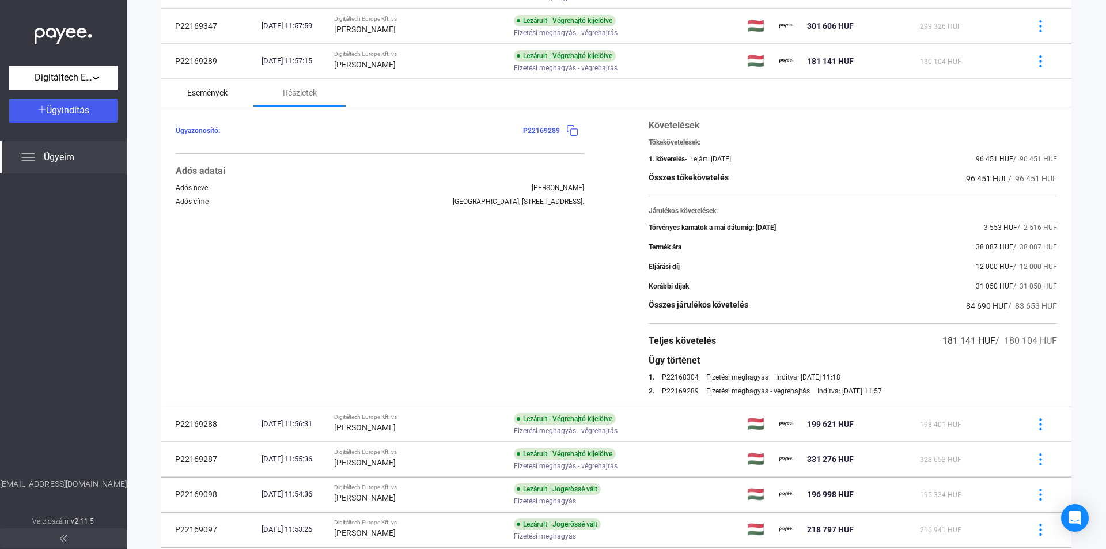
drag, startPoint x: 214, startPoint y: 94, endPoint x: 470, endPoint y: 230, distance: 290.5
click at [213, 94] on div "Események" at bounding box center [207, 93] width 40 height 14
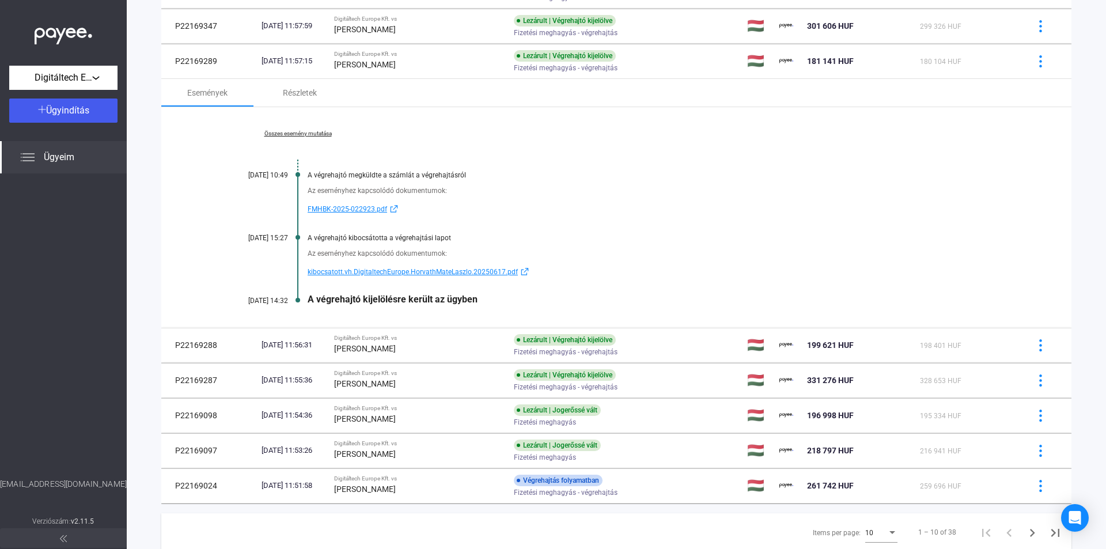
click at [432, 270] on span "kibocsatott.vh.DigitaltechEurope.HorvathMateLaszlo.20250617.pdf" at bounding box center [413, 272] width 210 height 14
click at [100, 86] on button "Digitáltech Europe Kft." at bounding box center [63, 78] width 108 height 24
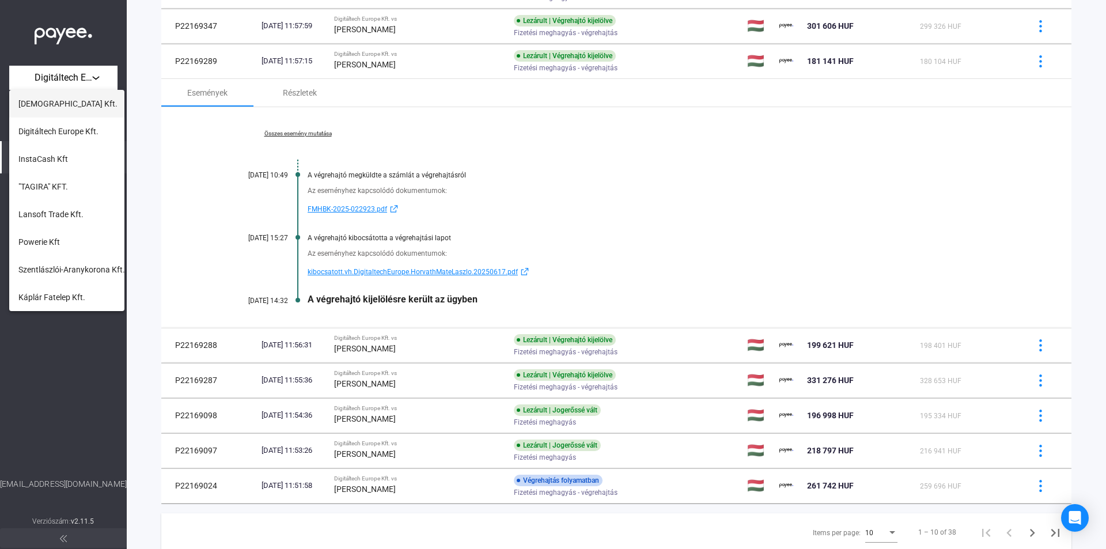
click at [71, 101] on button "[DEMOGRAPHIC_DATA] Kft." at bounding box center [66, 104] width 115 height 28
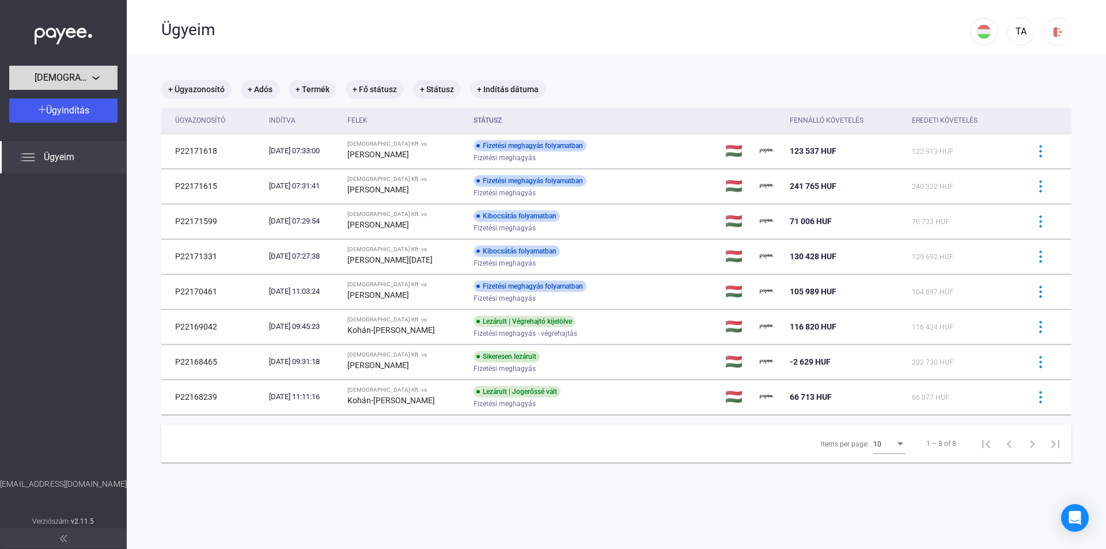
click at [84, 82] on span "[DEMOGRAPHIC_DATA] Kft." at bounding box center [64, 78] width 58 height 14
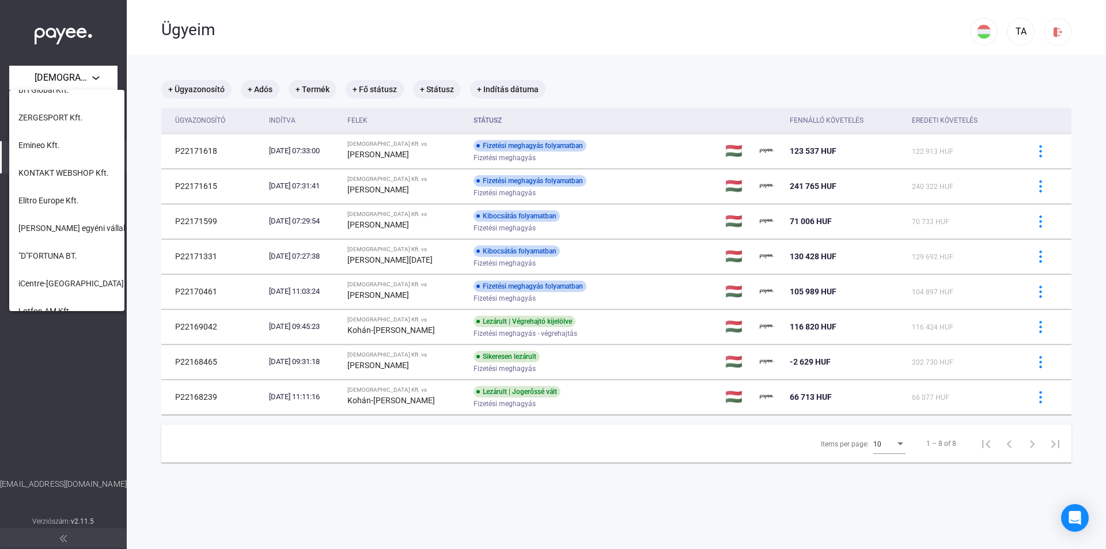
scroll to position [470, 0]
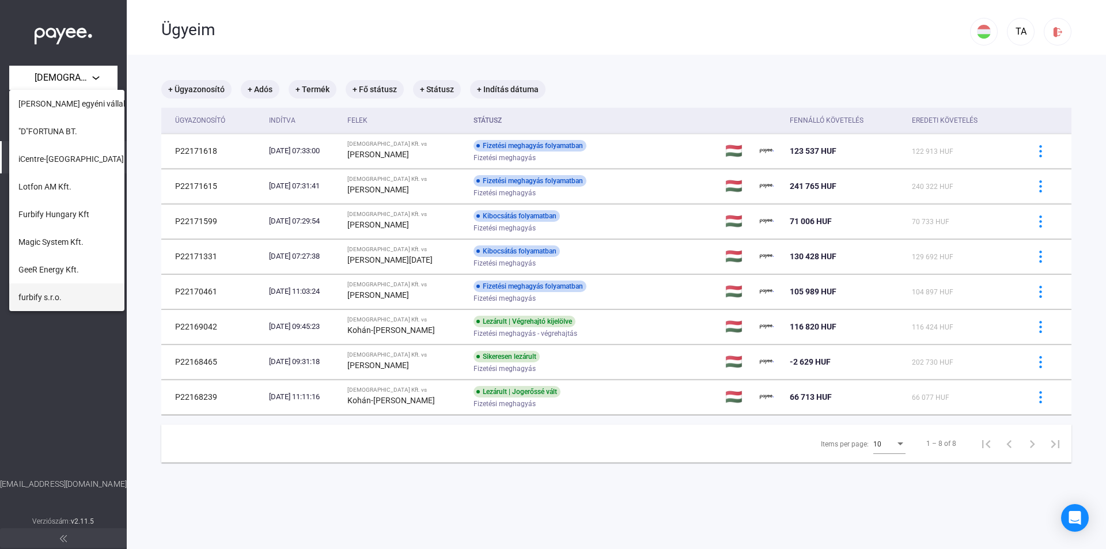
click at [37, 300] on span "furbify s.r.o." at bounding box center [39, 297] width 43 height 14
